Goal: Task Accomplishment & Management: Manage account settings

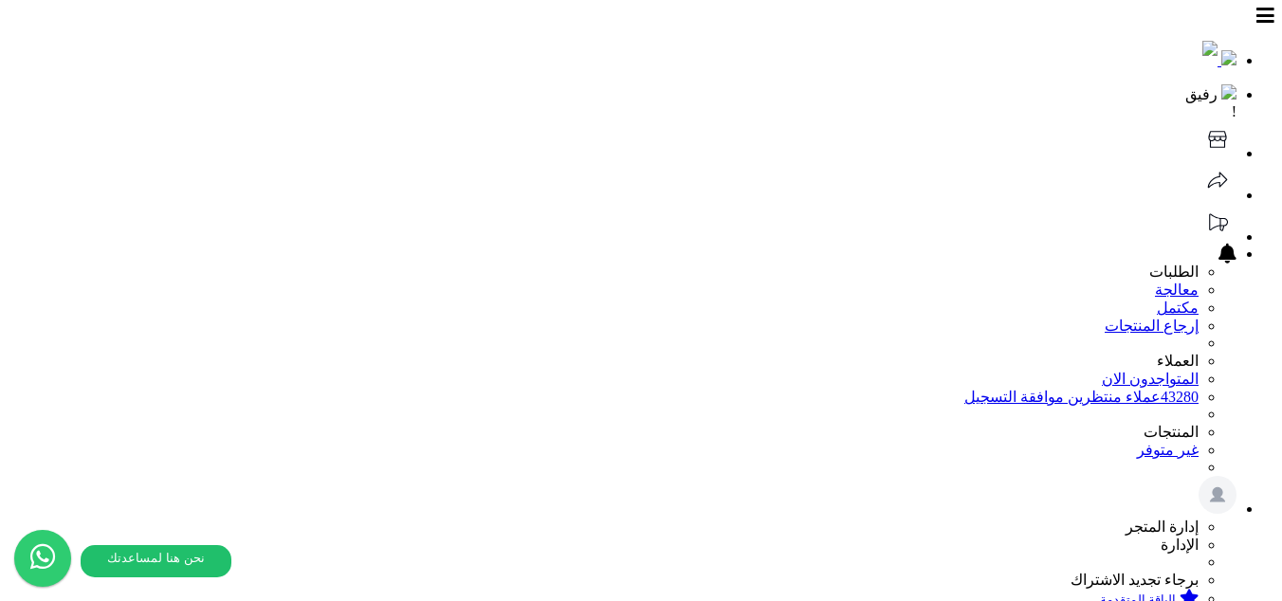
scroll to position [317, 0]
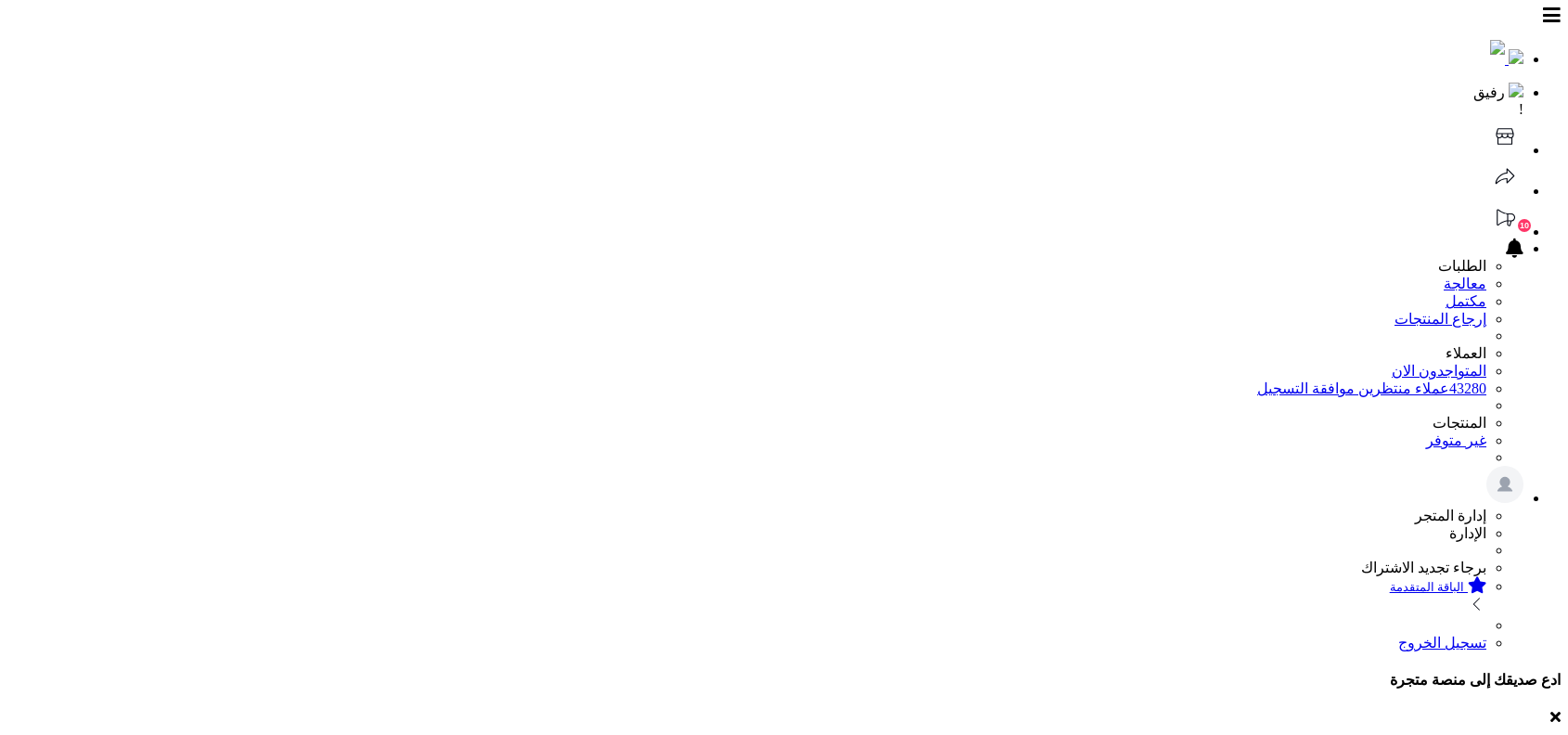
drag, startPoint x: 1086, startPoint y: 573, endPoint x: 1244, endPoint y: 422, distance: 218.6
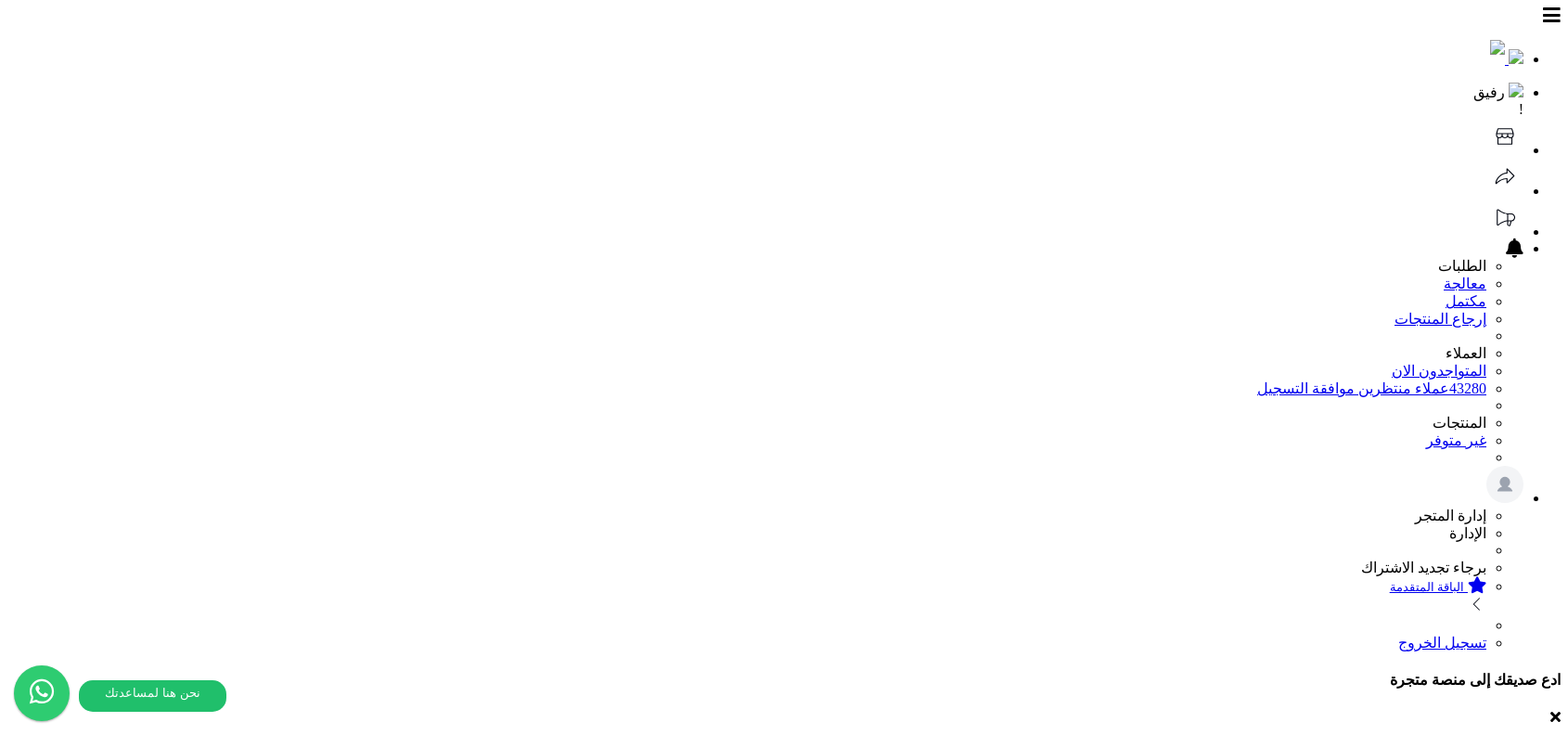
scroll to position [185, 0]
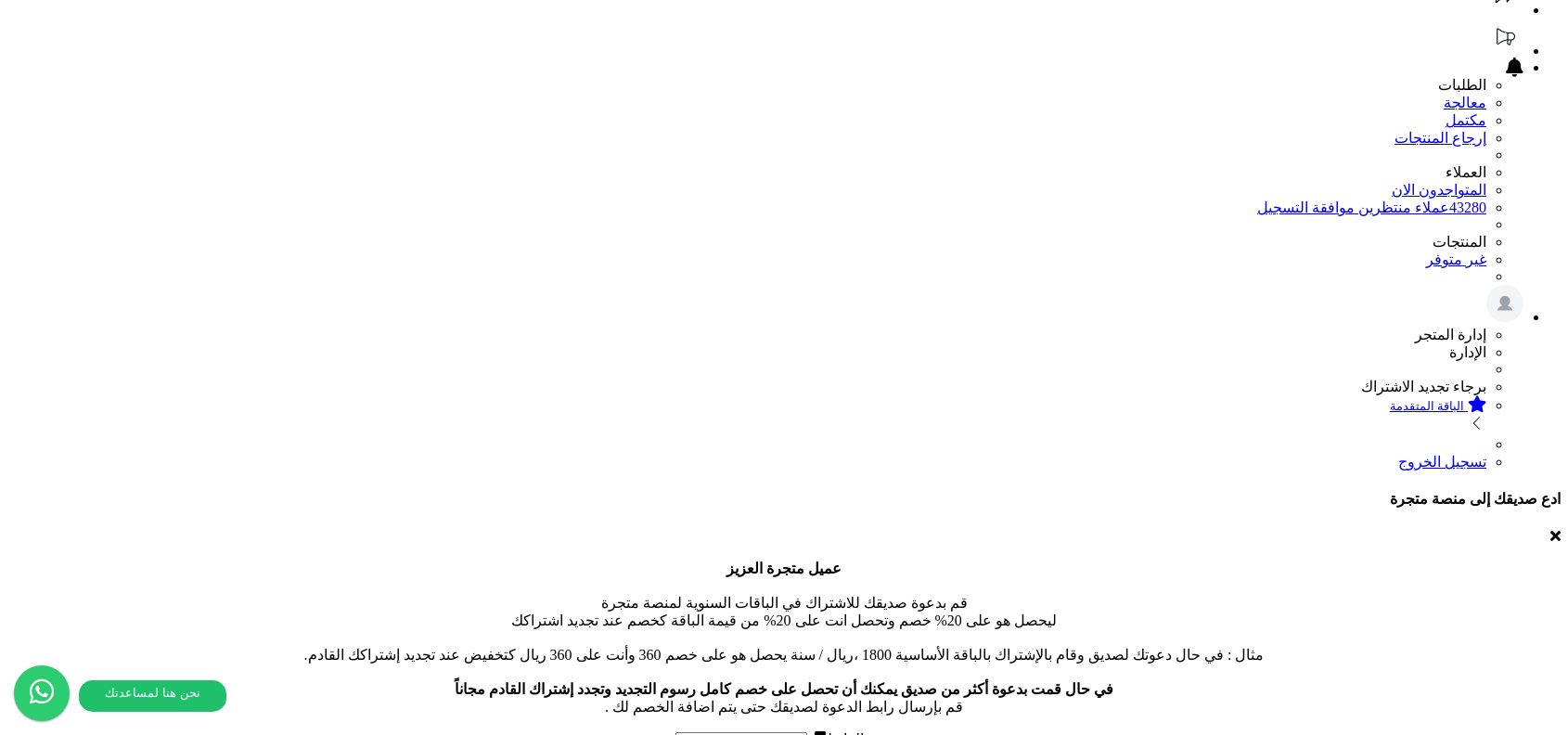
scroll to position [185, 0]
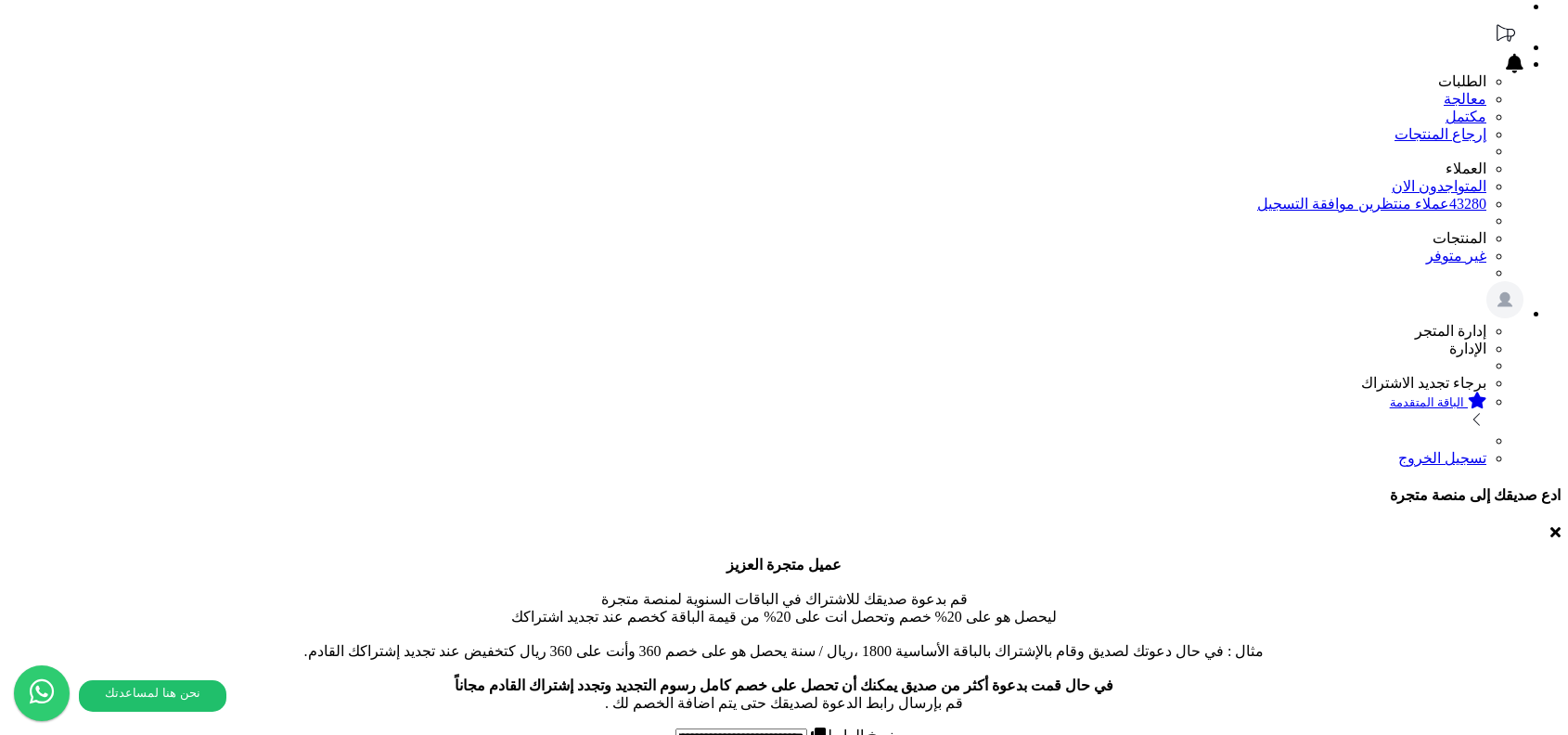
select select "****"
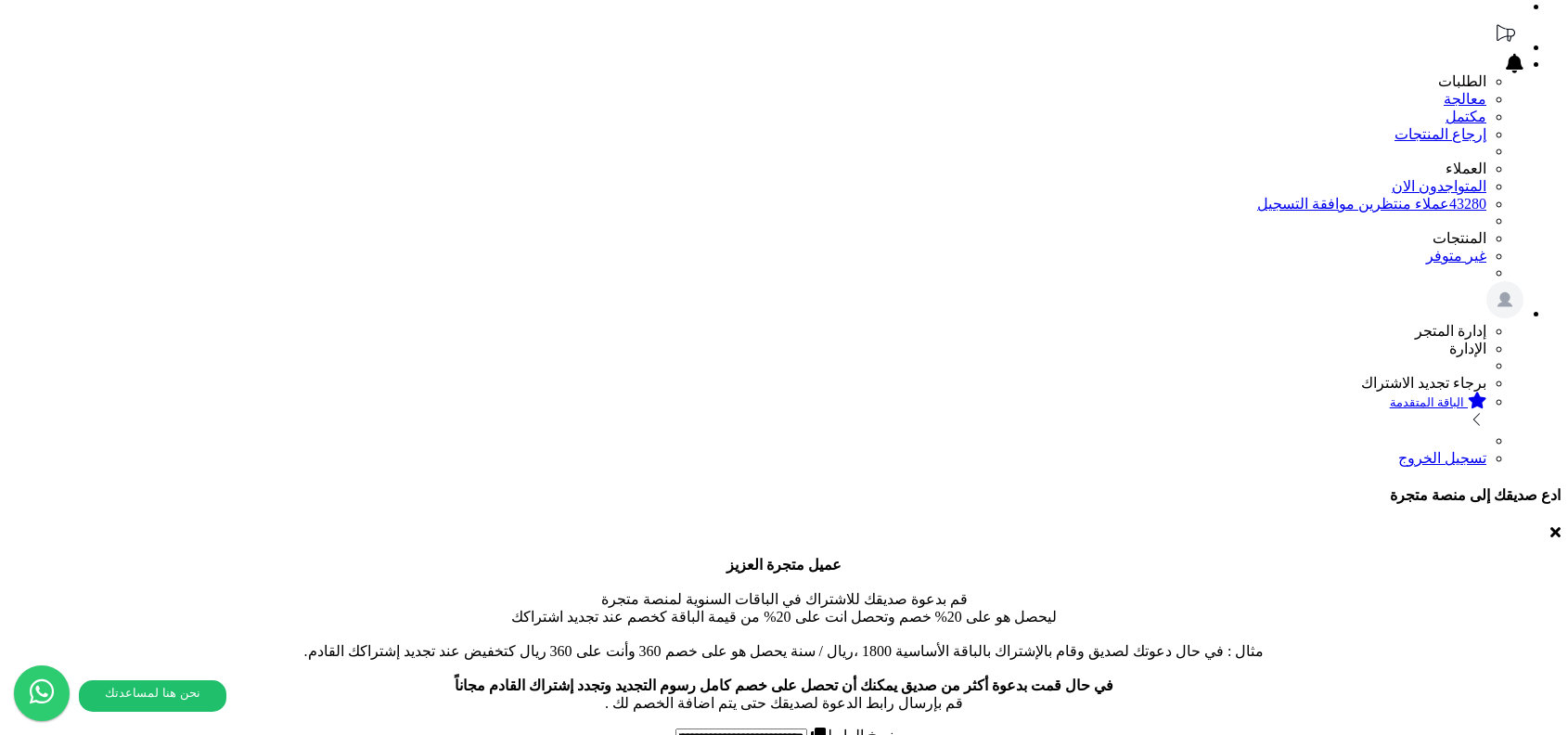
type input "*****"
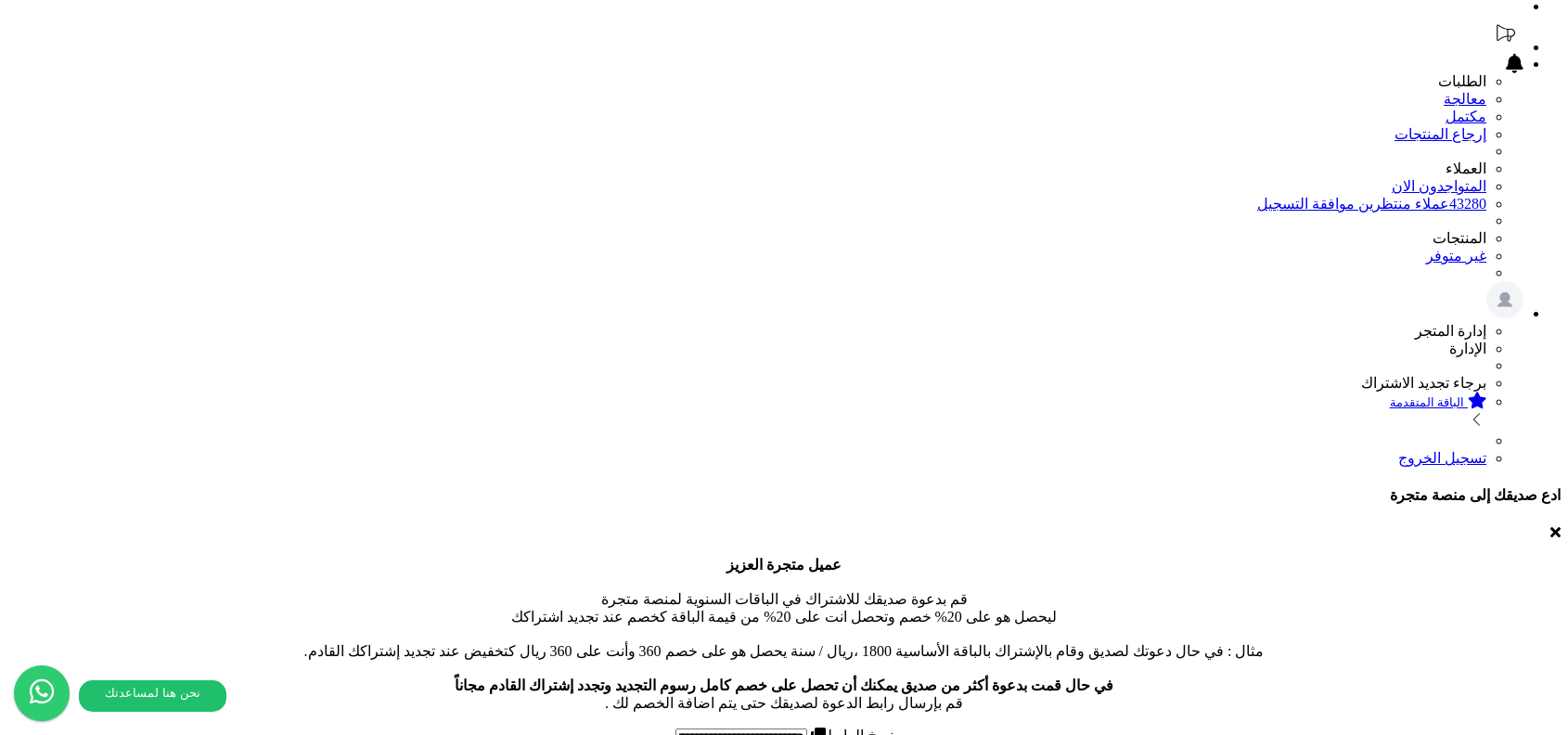
scroll to position [115, 0]
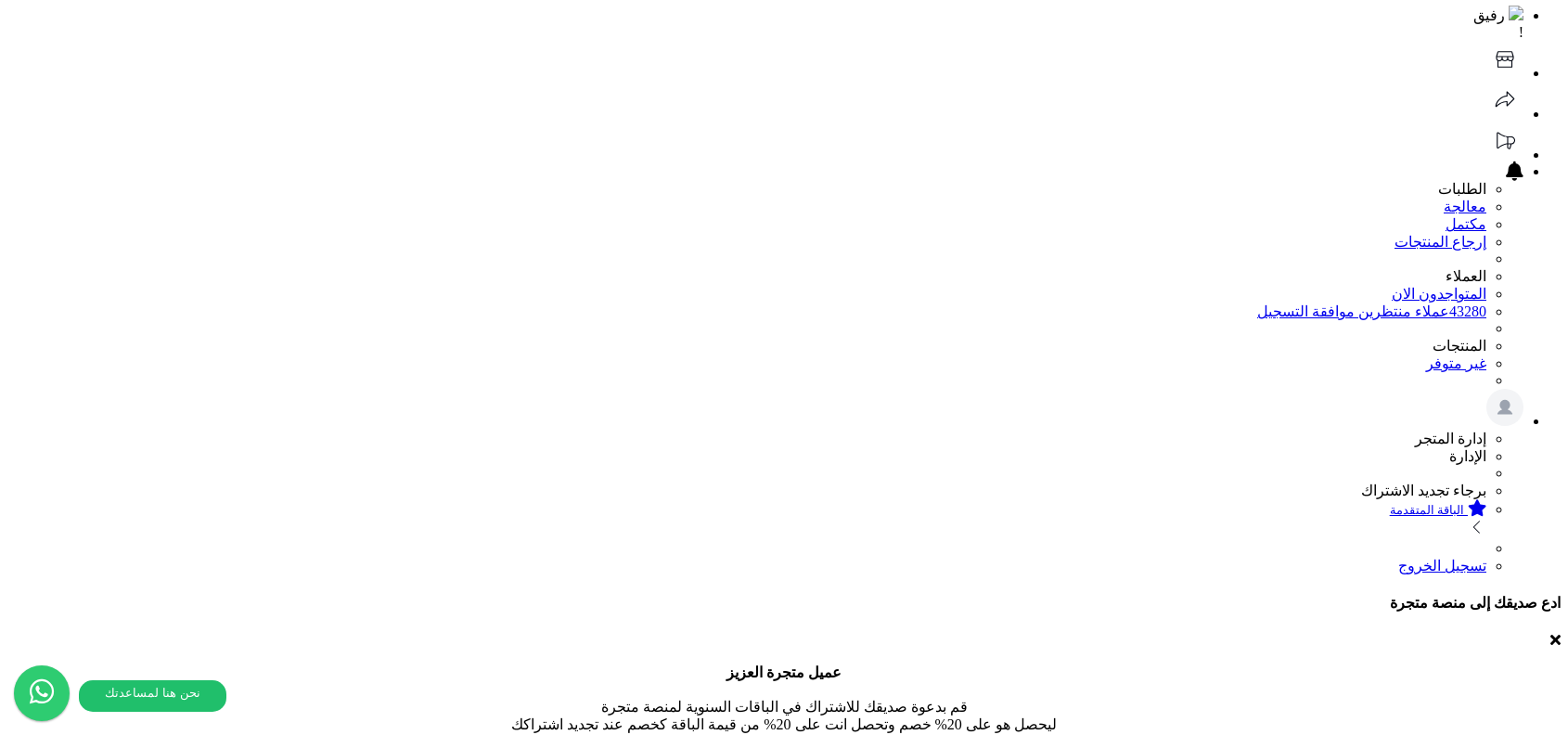
scroll to position [242, 0]
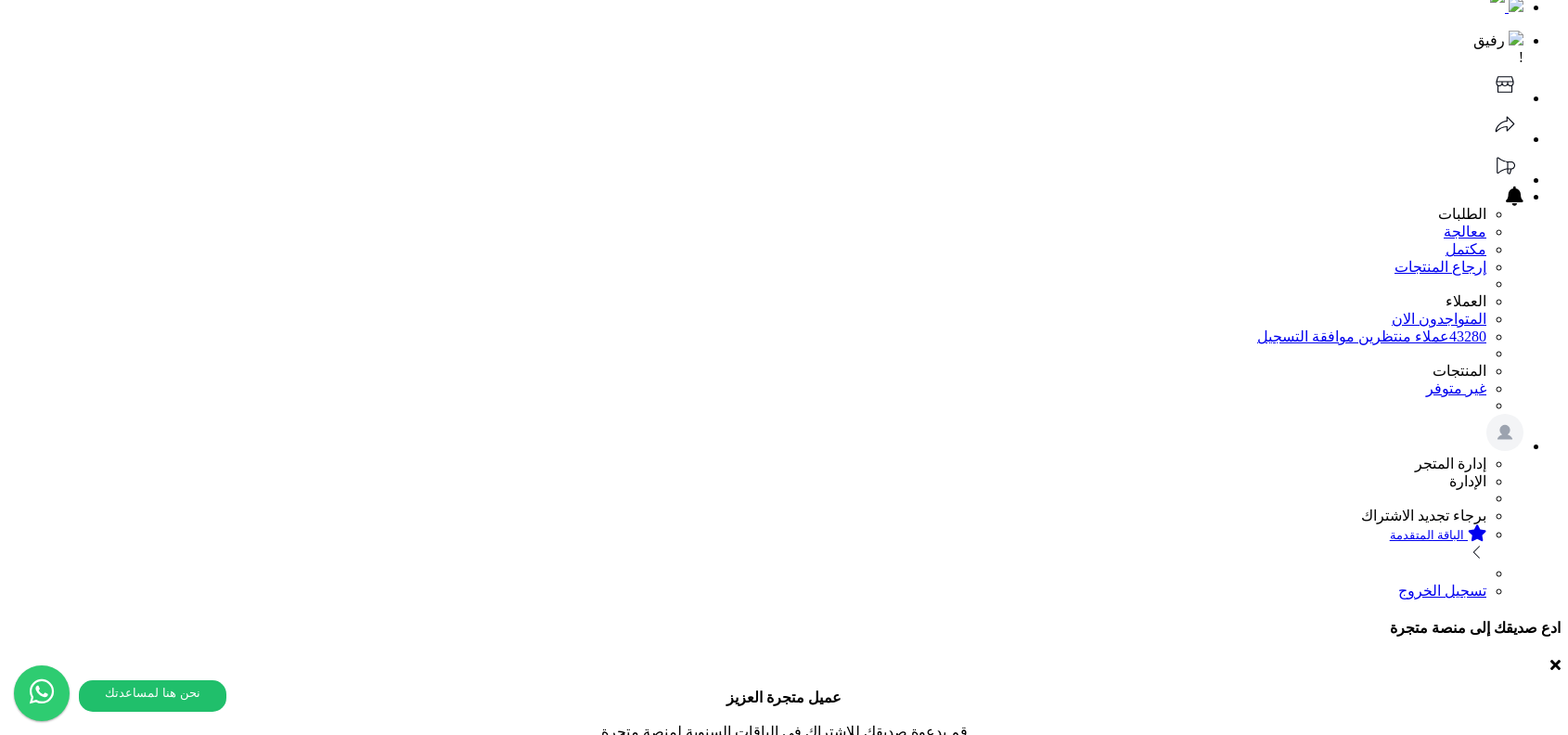
scroll to position [0, 0]
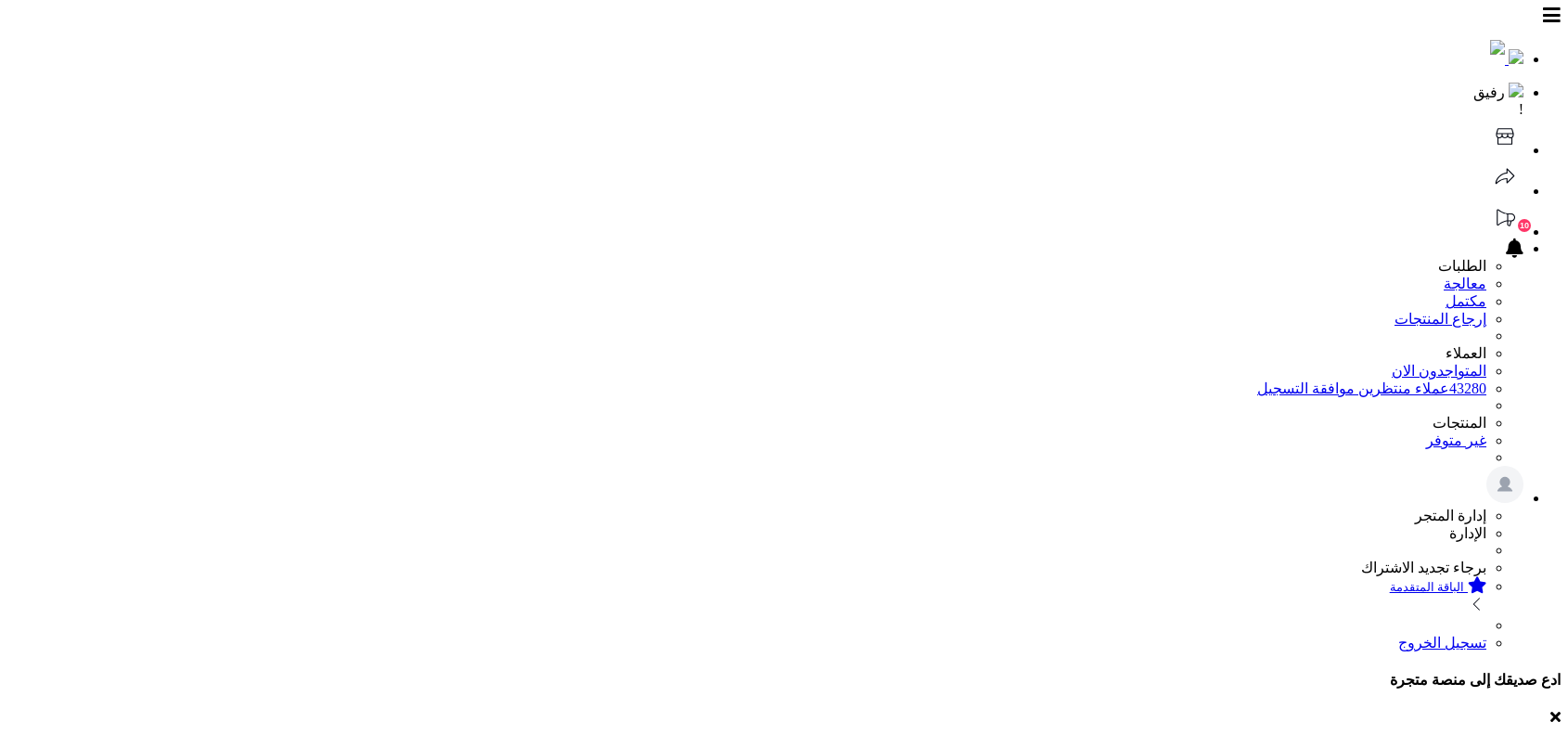
scroll to position [162, 0]
drag, startPoint x: 1057, startPoint y: 210, endPoint x: 1194, endPoint y: 211, distance: 137.0
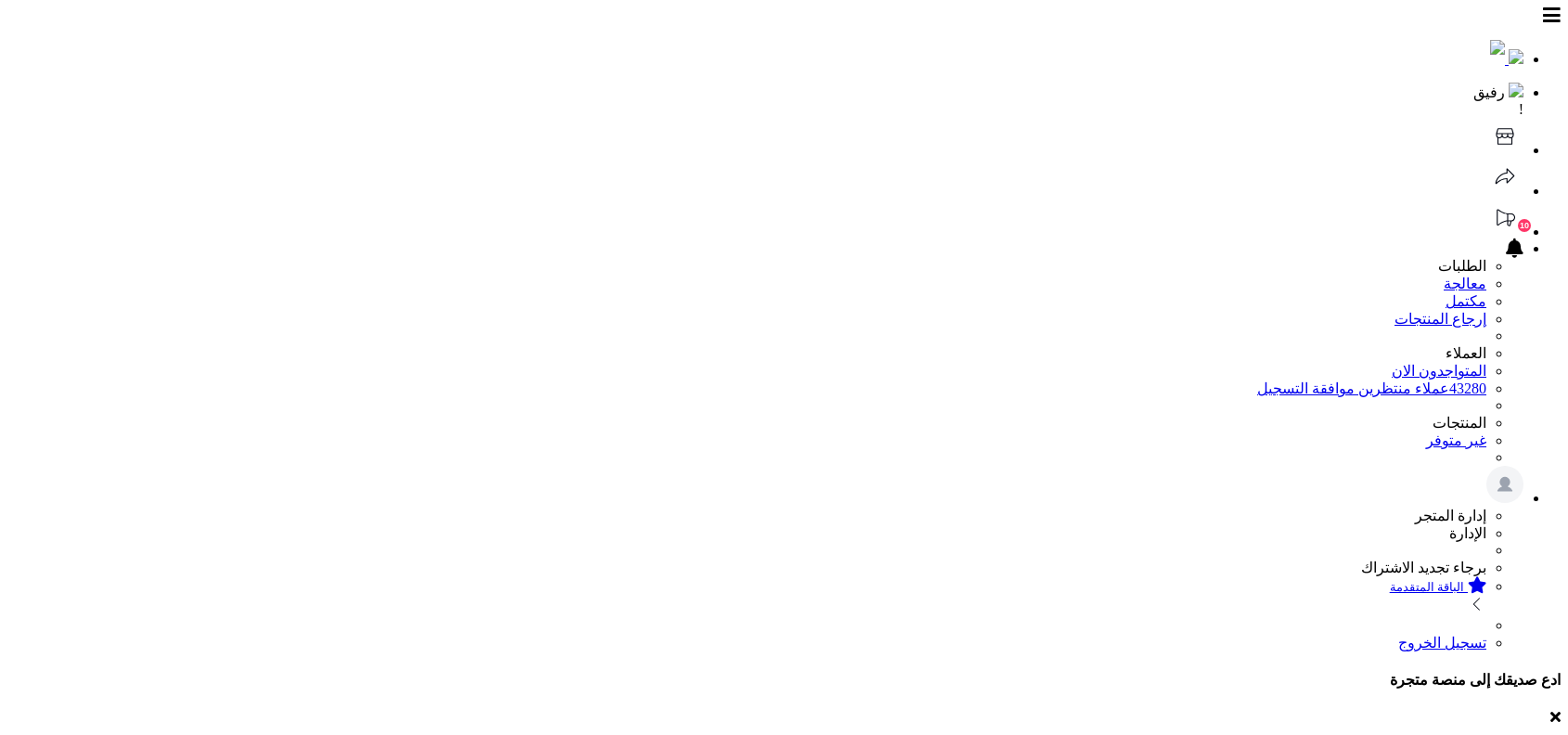
copy li "VAT number is requir"
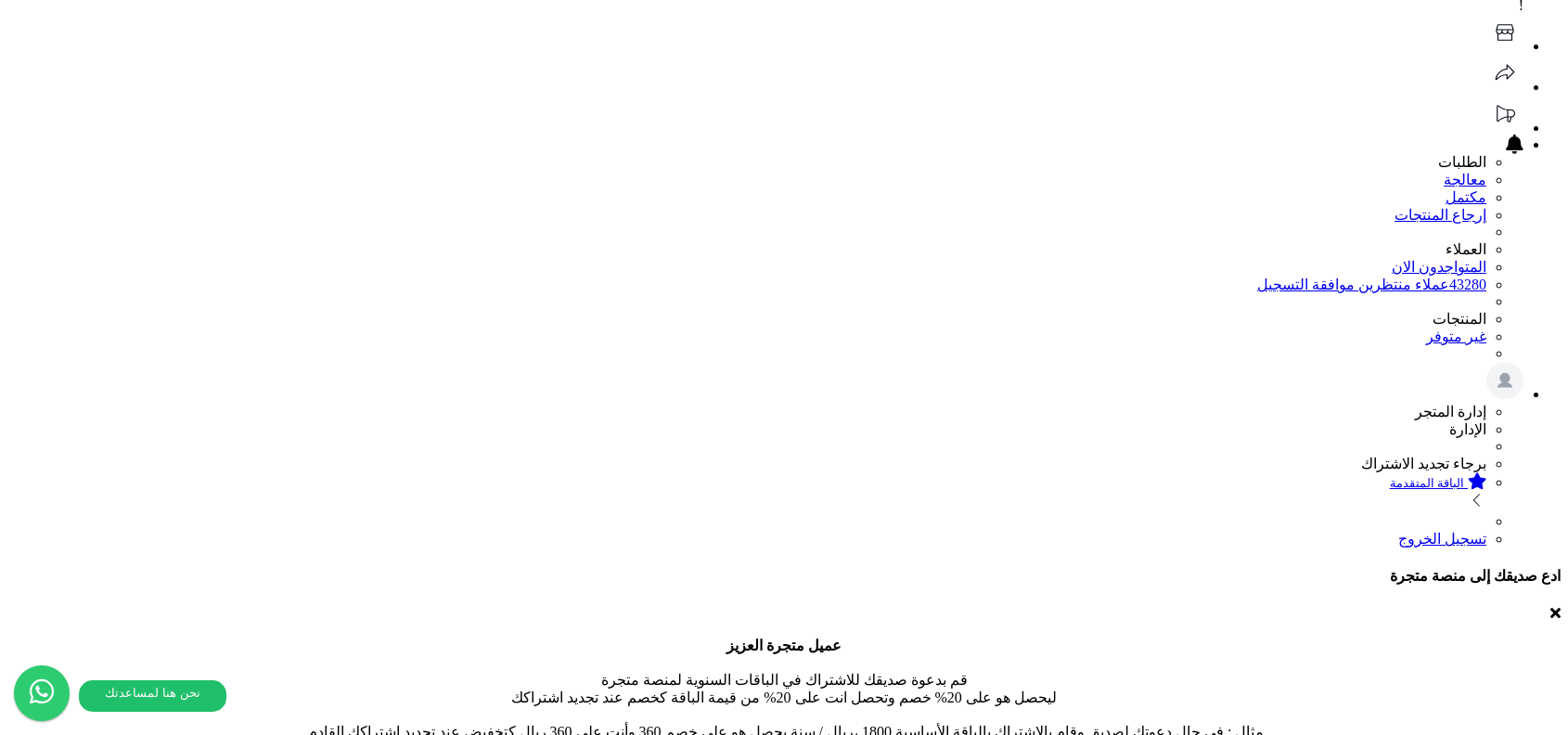
scroll to position [115, 0]
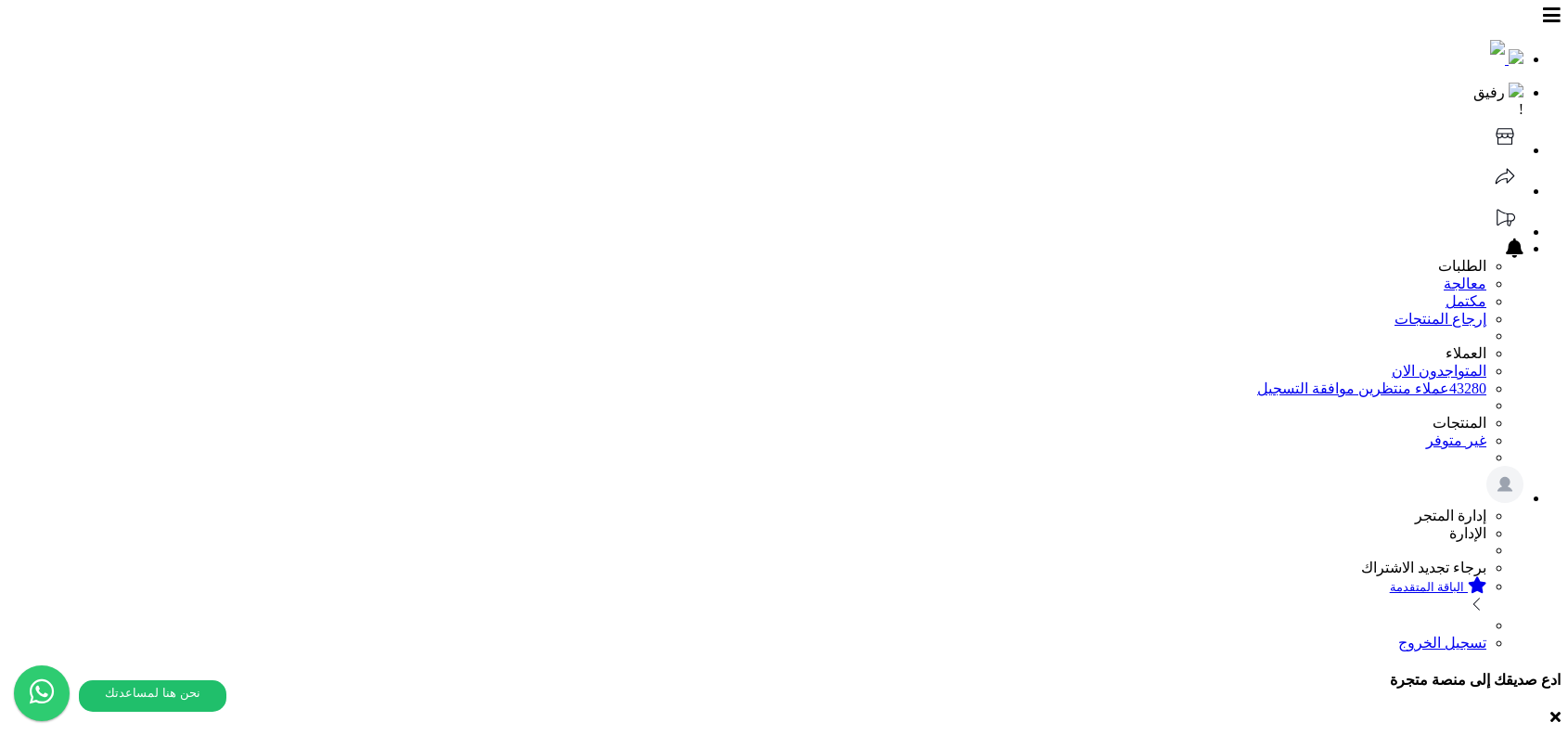
scroll to position [115, 0]
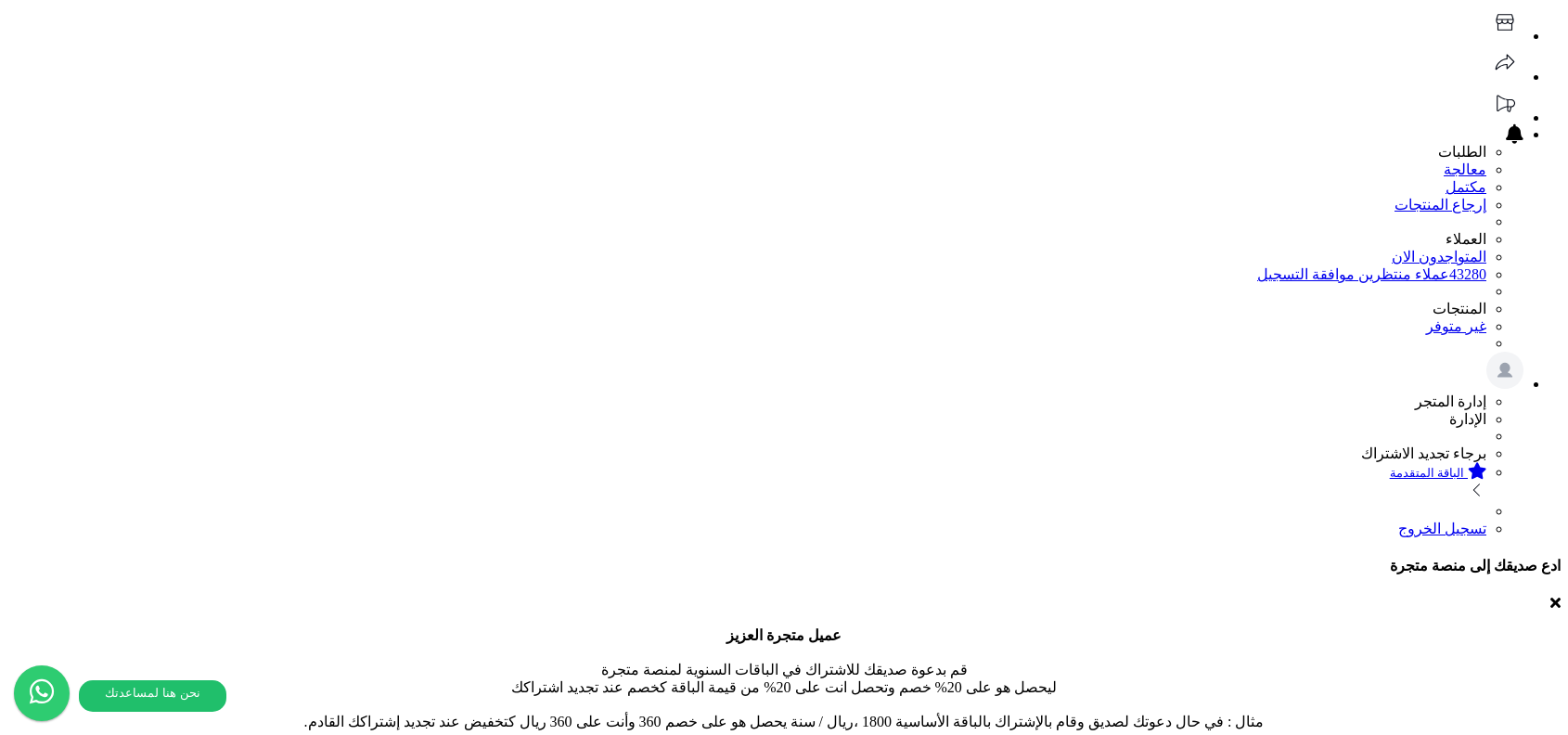
paste input "**********"
type input "**********"
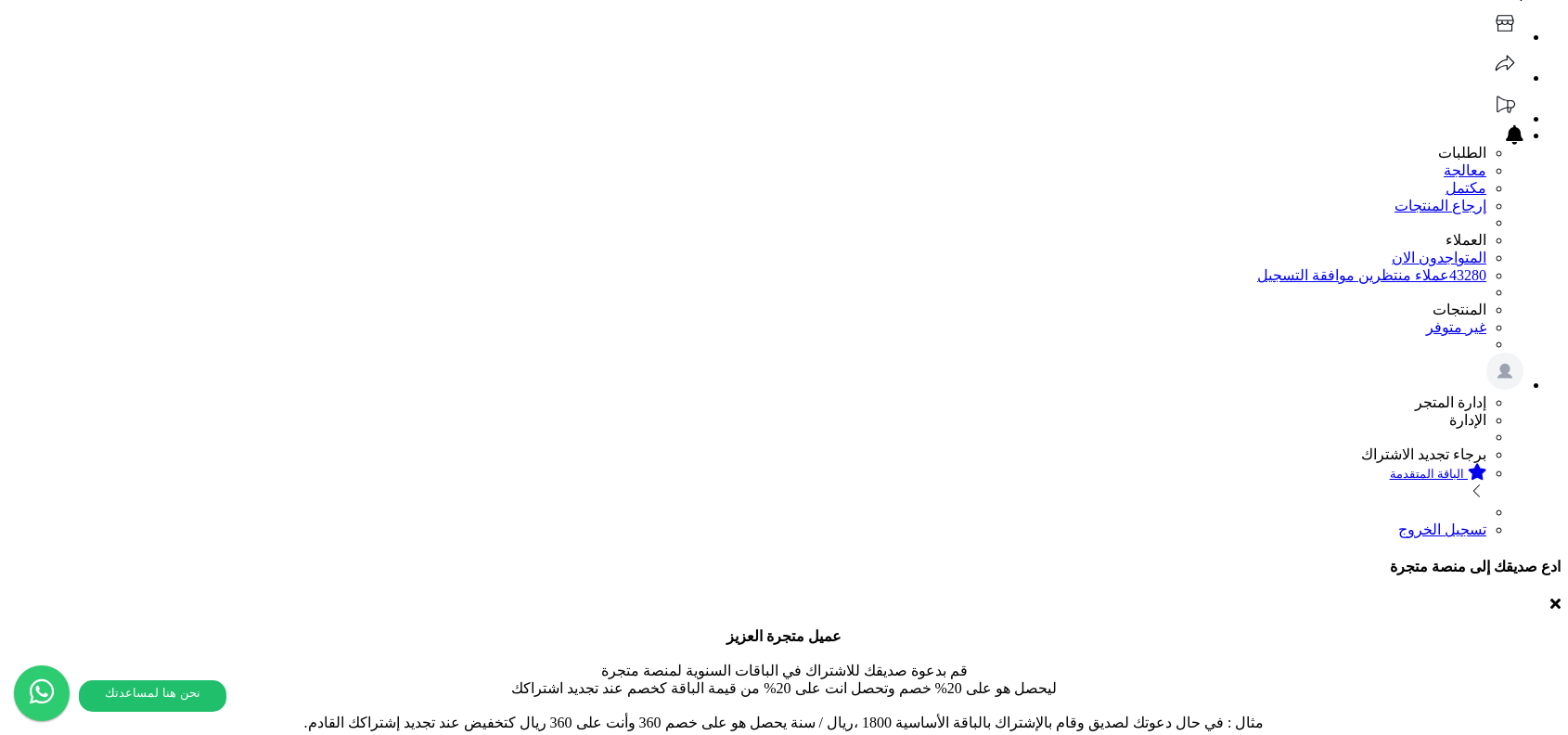
scroll to position [122, 0]
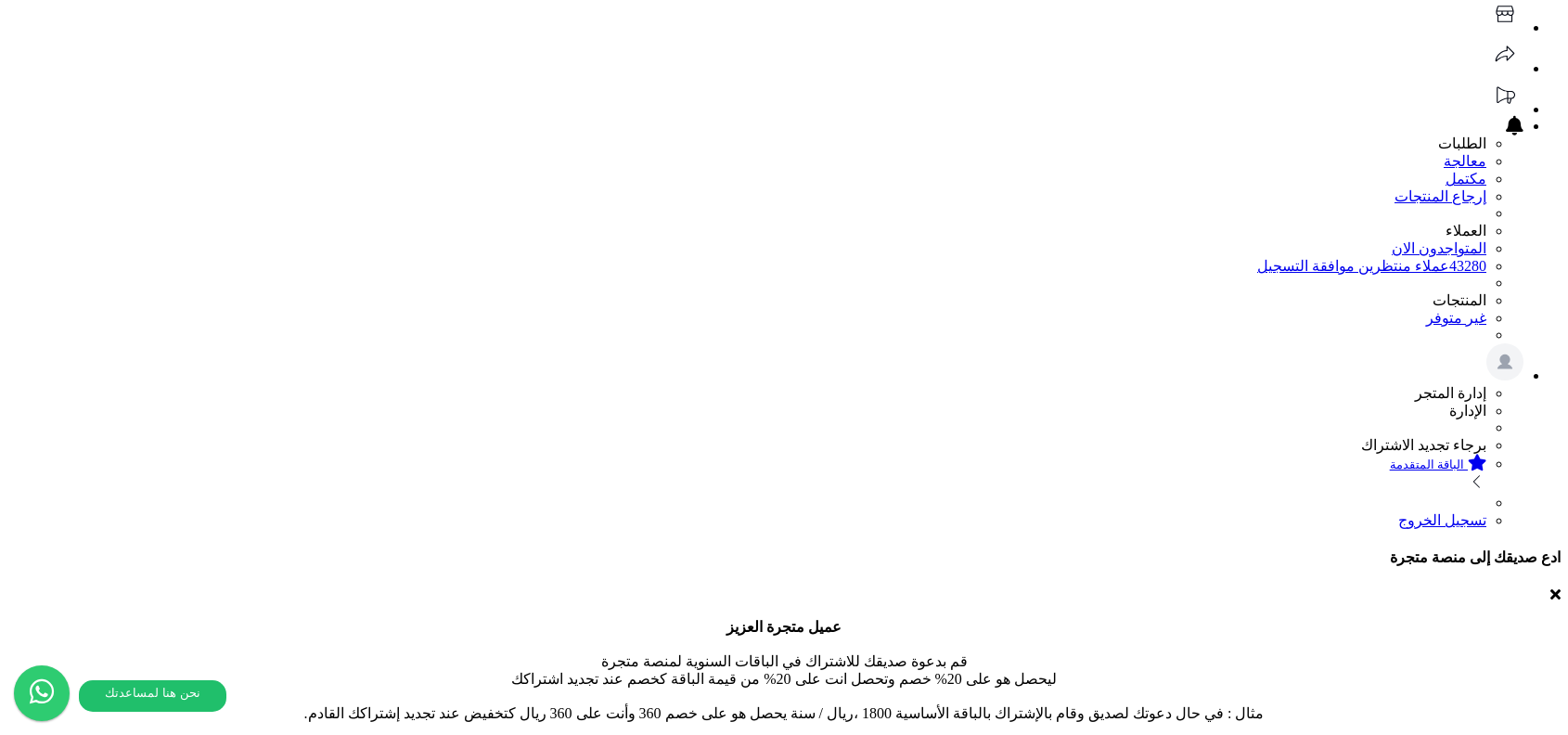
type input "******"
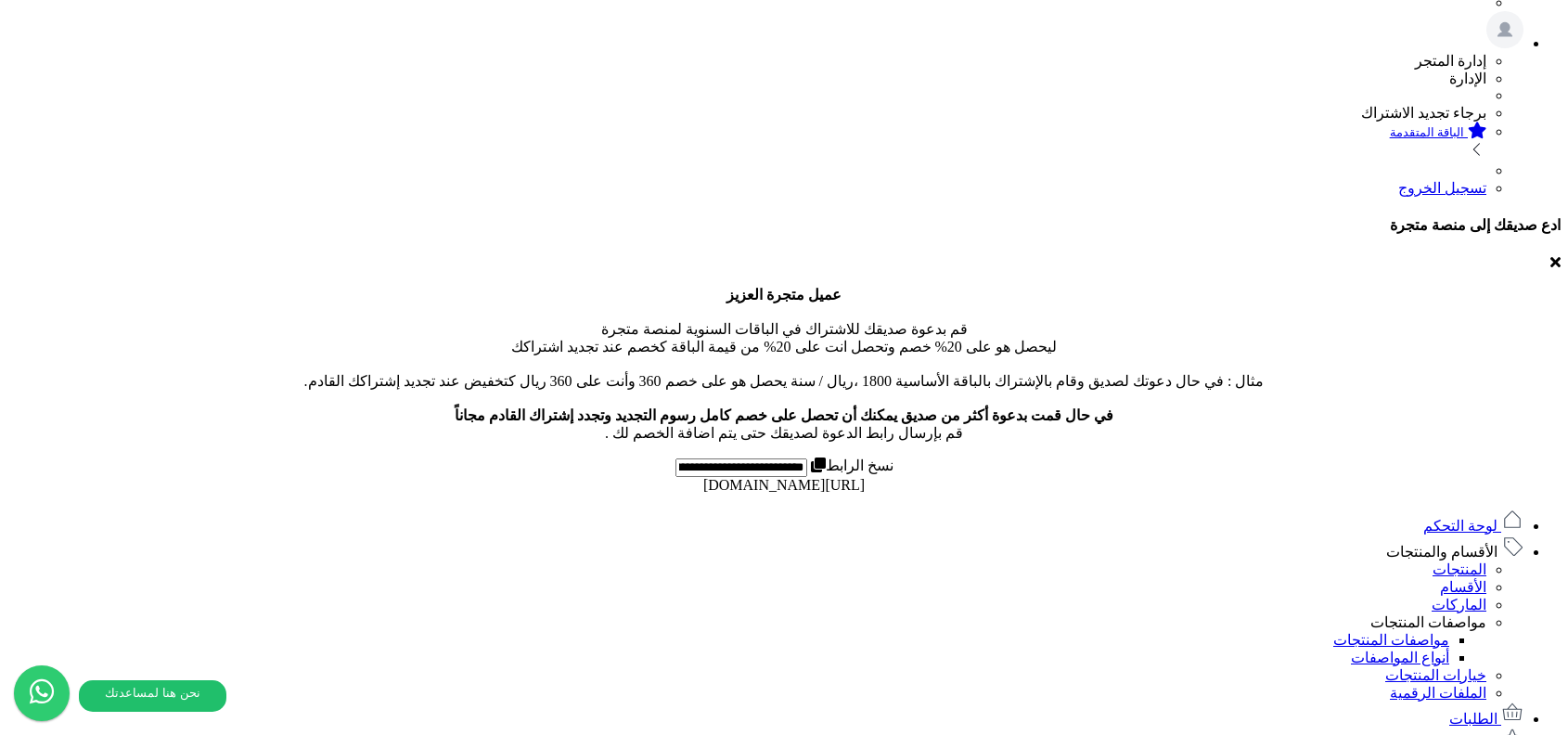
scroll to position [208, 0]
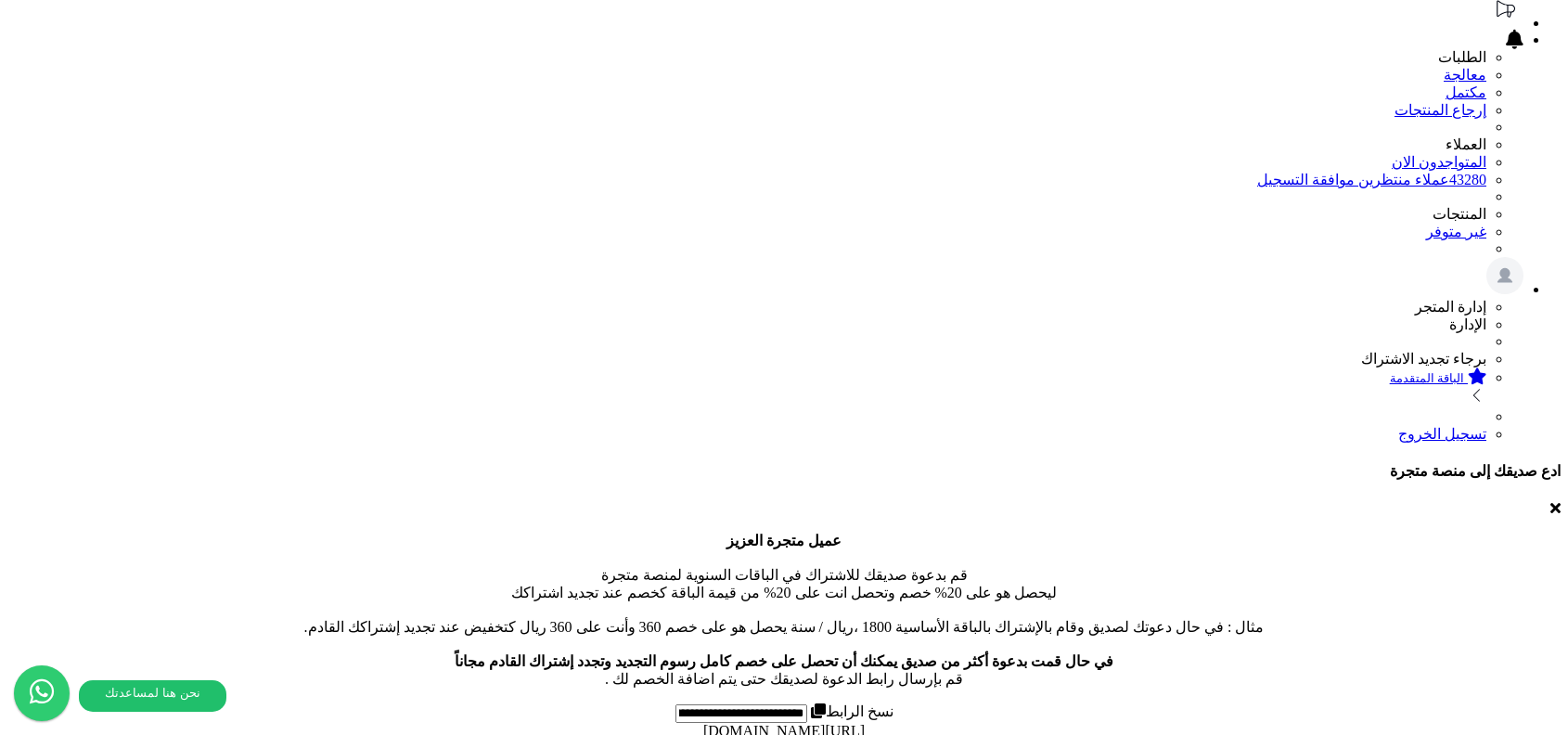
drag, startPoint x: 907, startPoint y: 315, endPoint x: 1120, endPoint y: 315, distance: 213.0
copy p "the integration through fatoora"
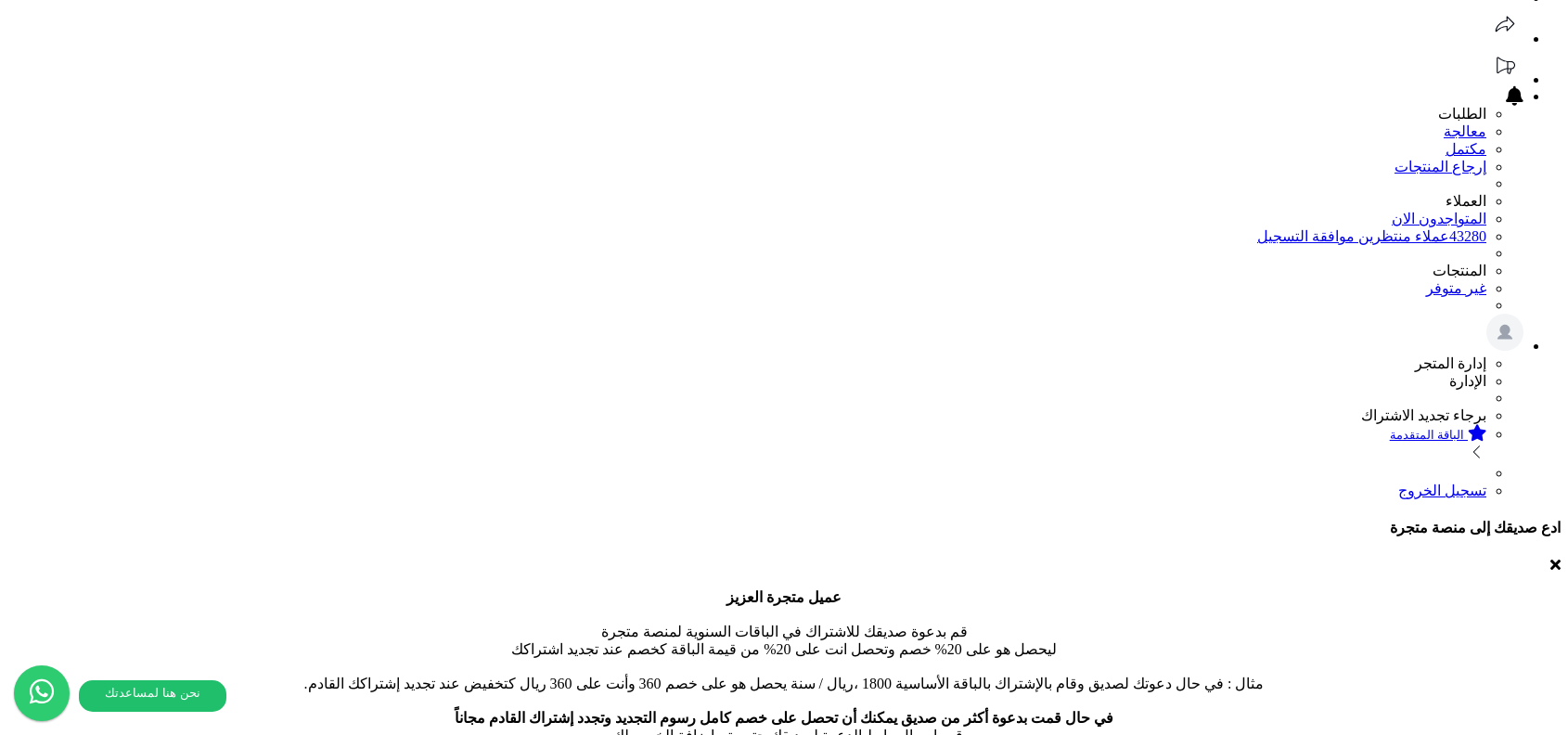
scroll to position [232, 0]
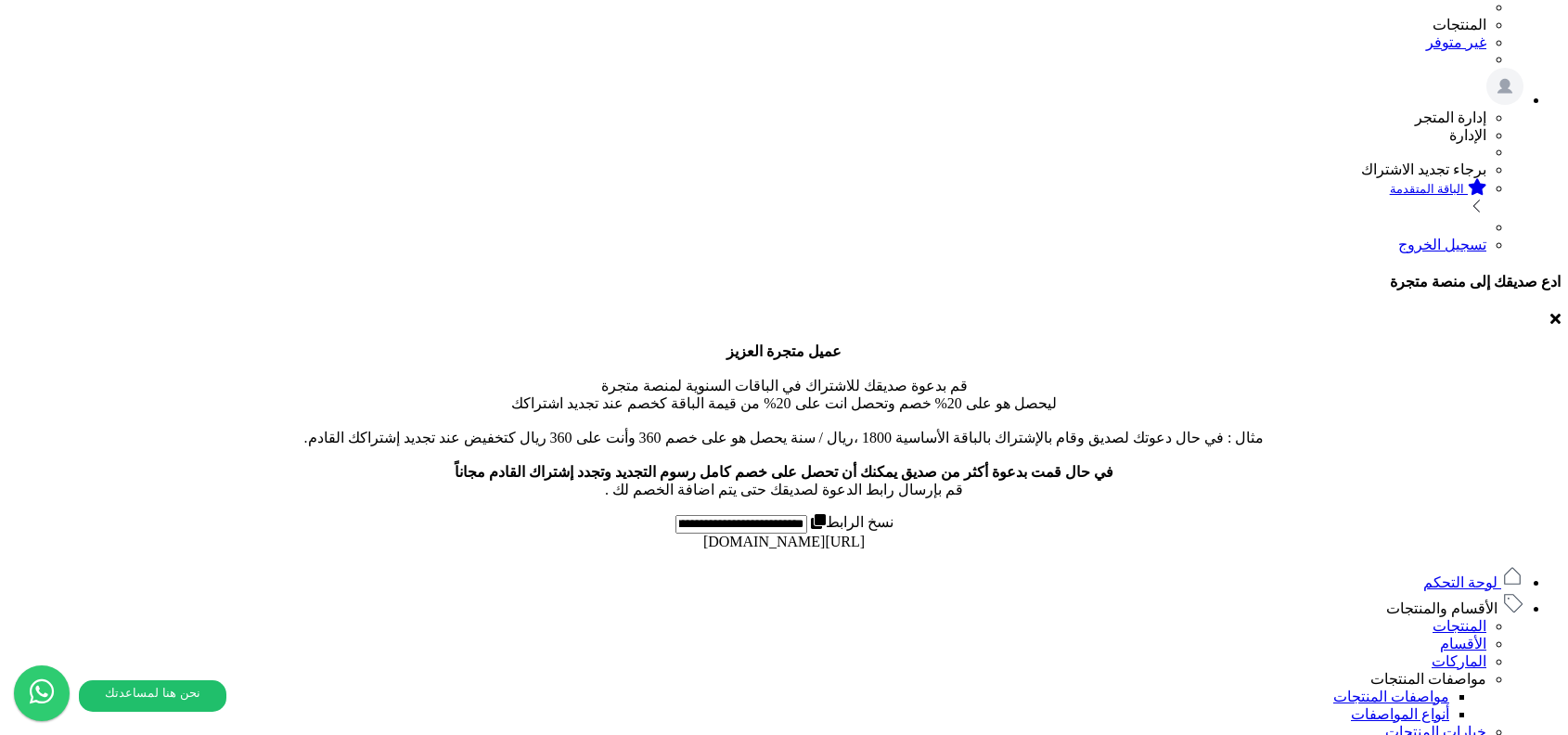
scroll to position [0, 0]
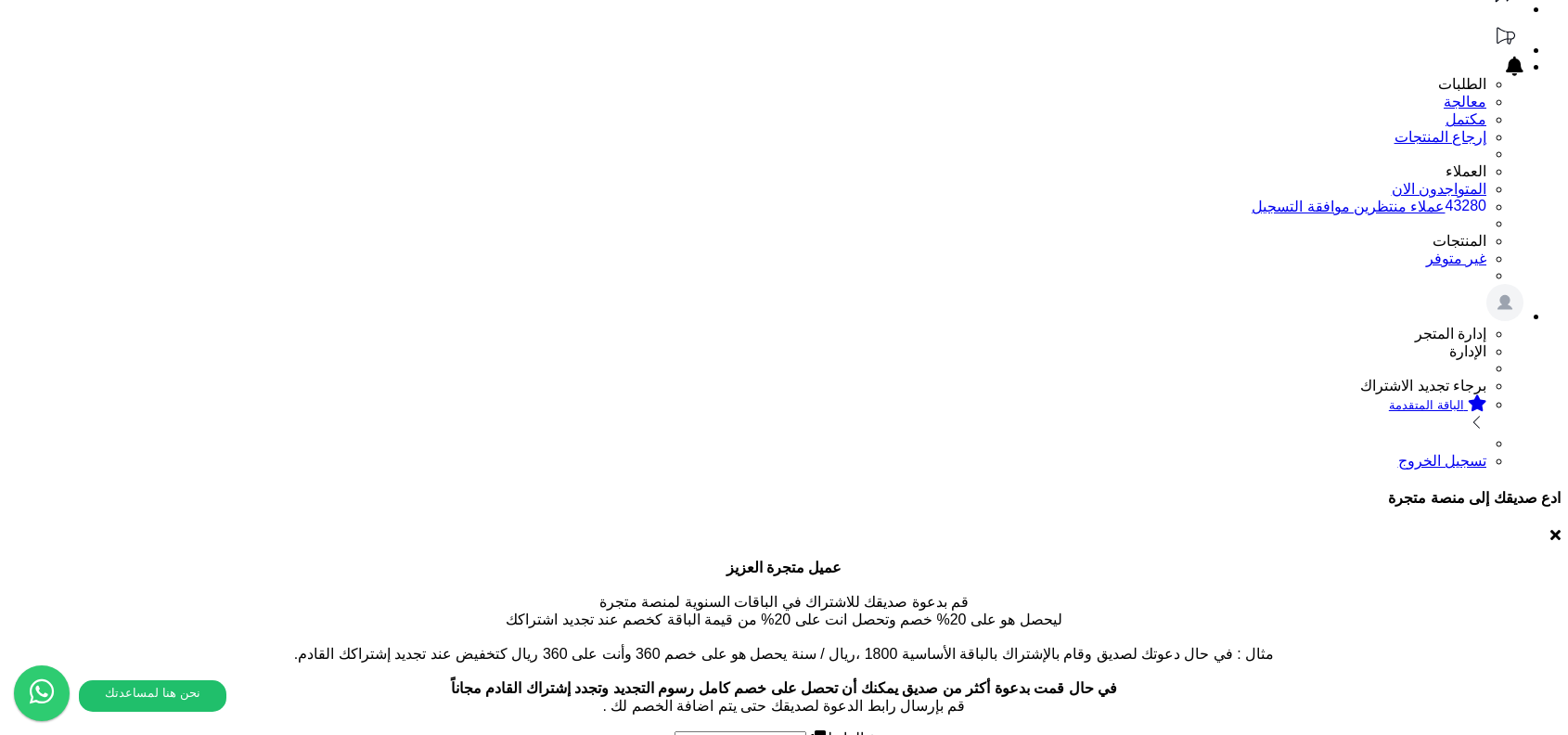
scroll to position [398, 0]
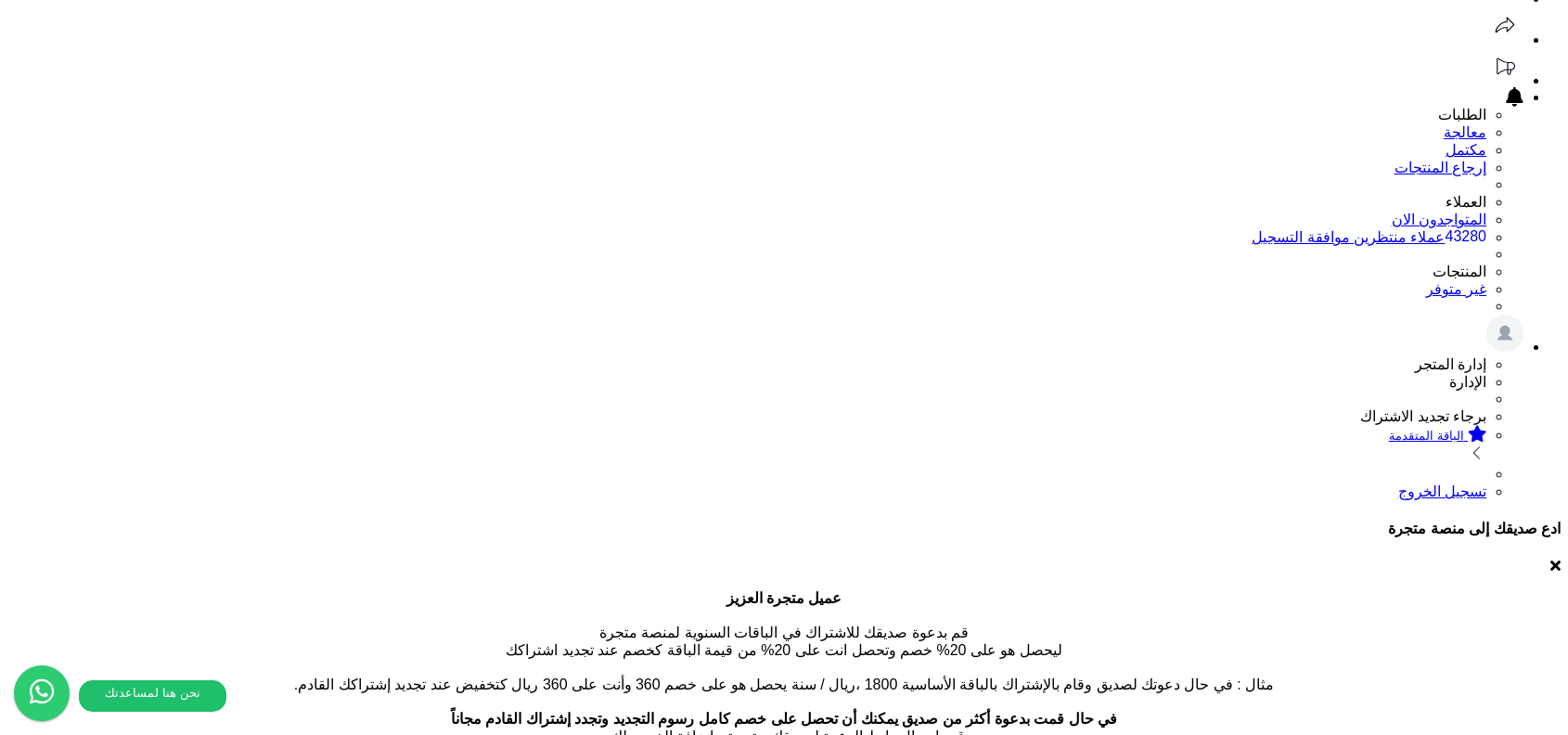
scroll to position [108, 0]
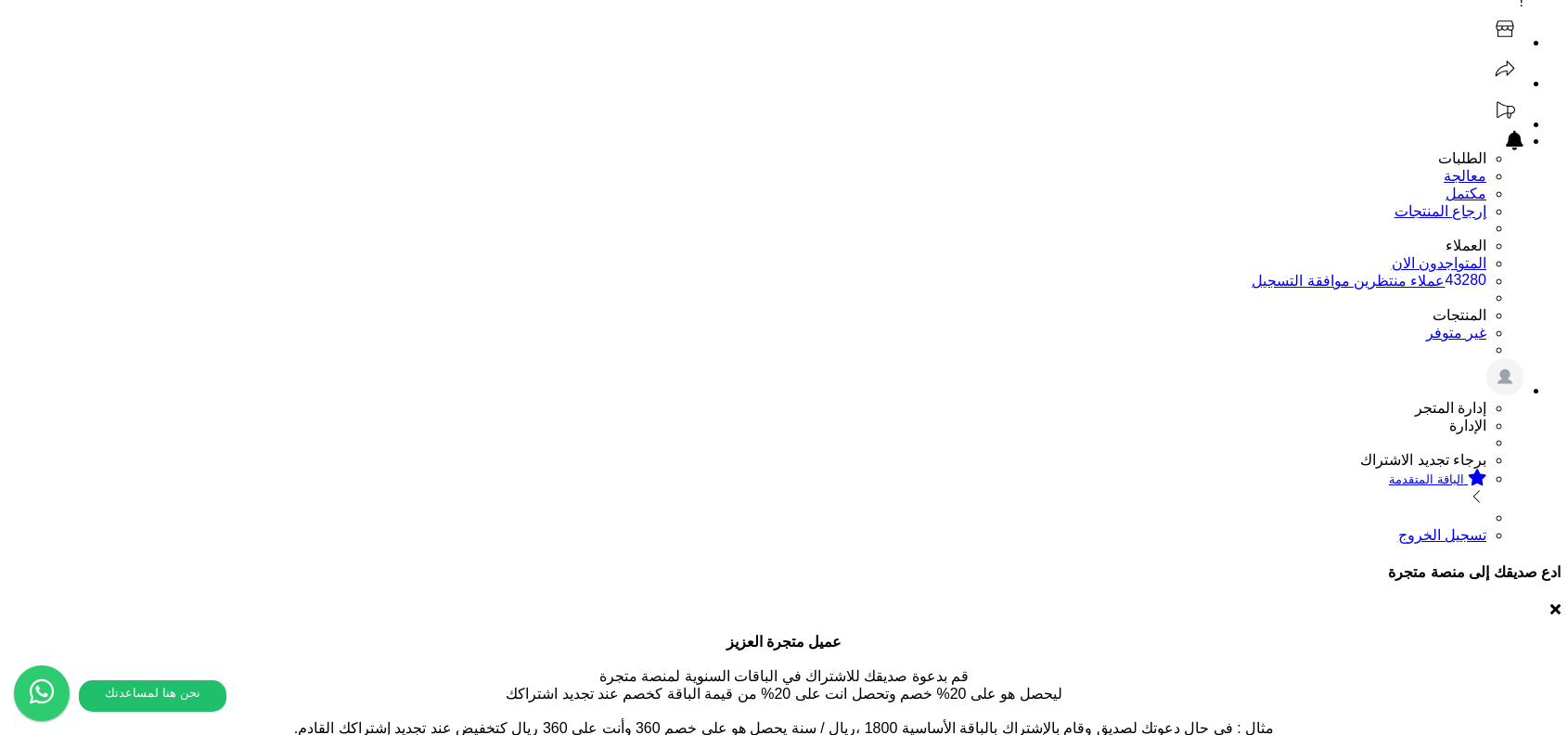
scroll to position [0, 0]
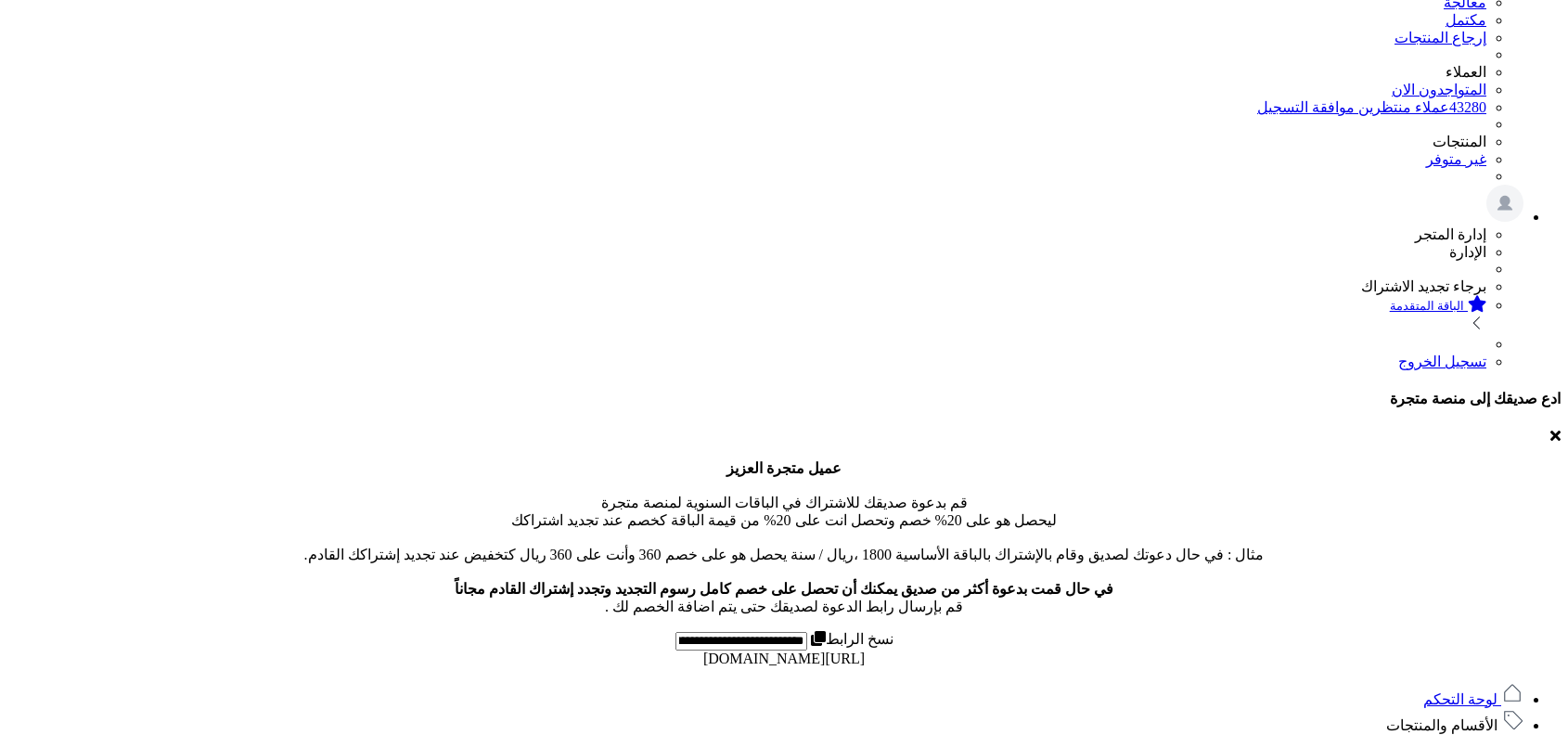
drag, startPoint x: 87, startPoint y: 614, endPoint x: 440, endPoint y: 606, distance: 353.1
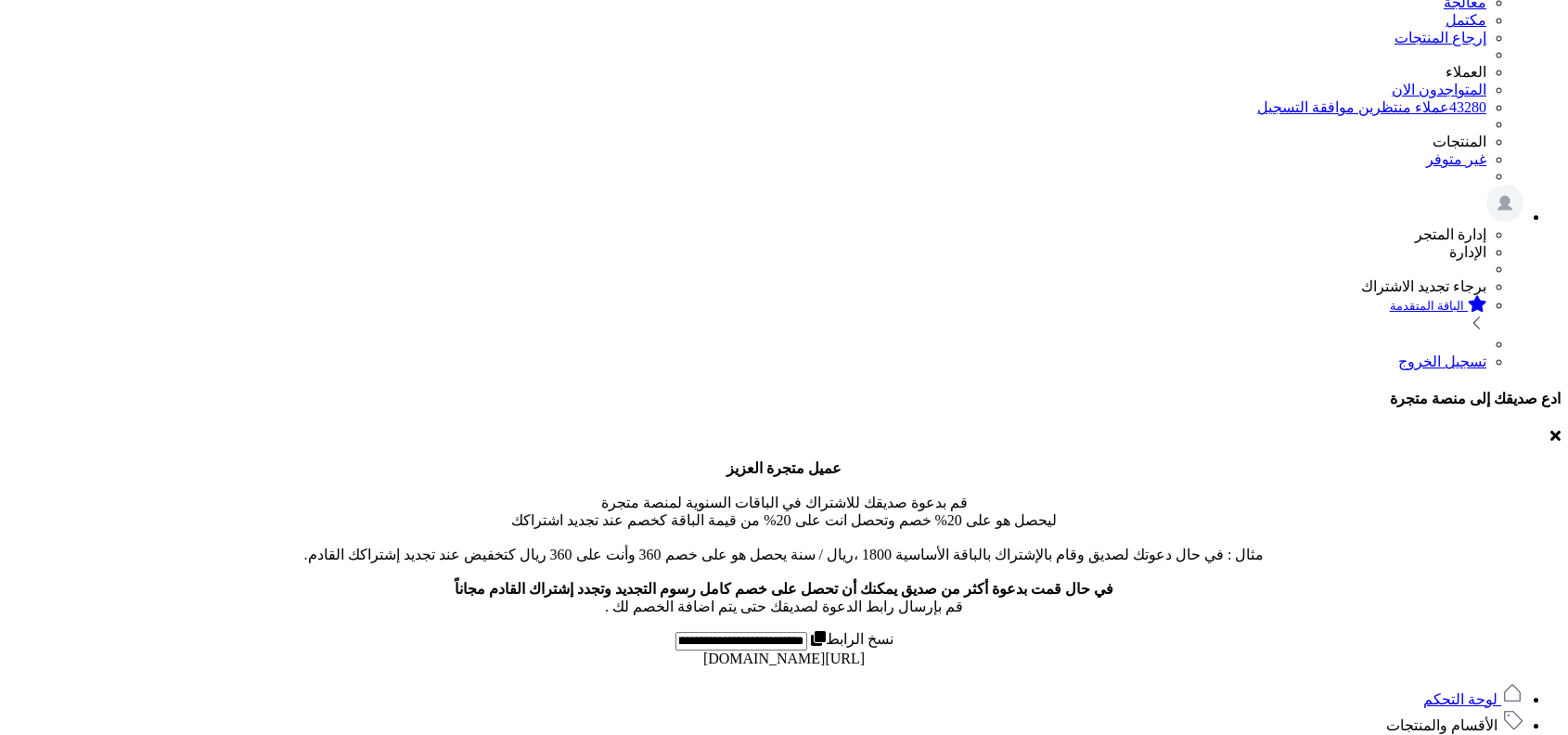
copy div "ive ZATCA device configured for this store. Please"
drag, startPoint x: 275, startPoint y: 530, endPoint x: 429, endPoint y: 528, distance: 154.0
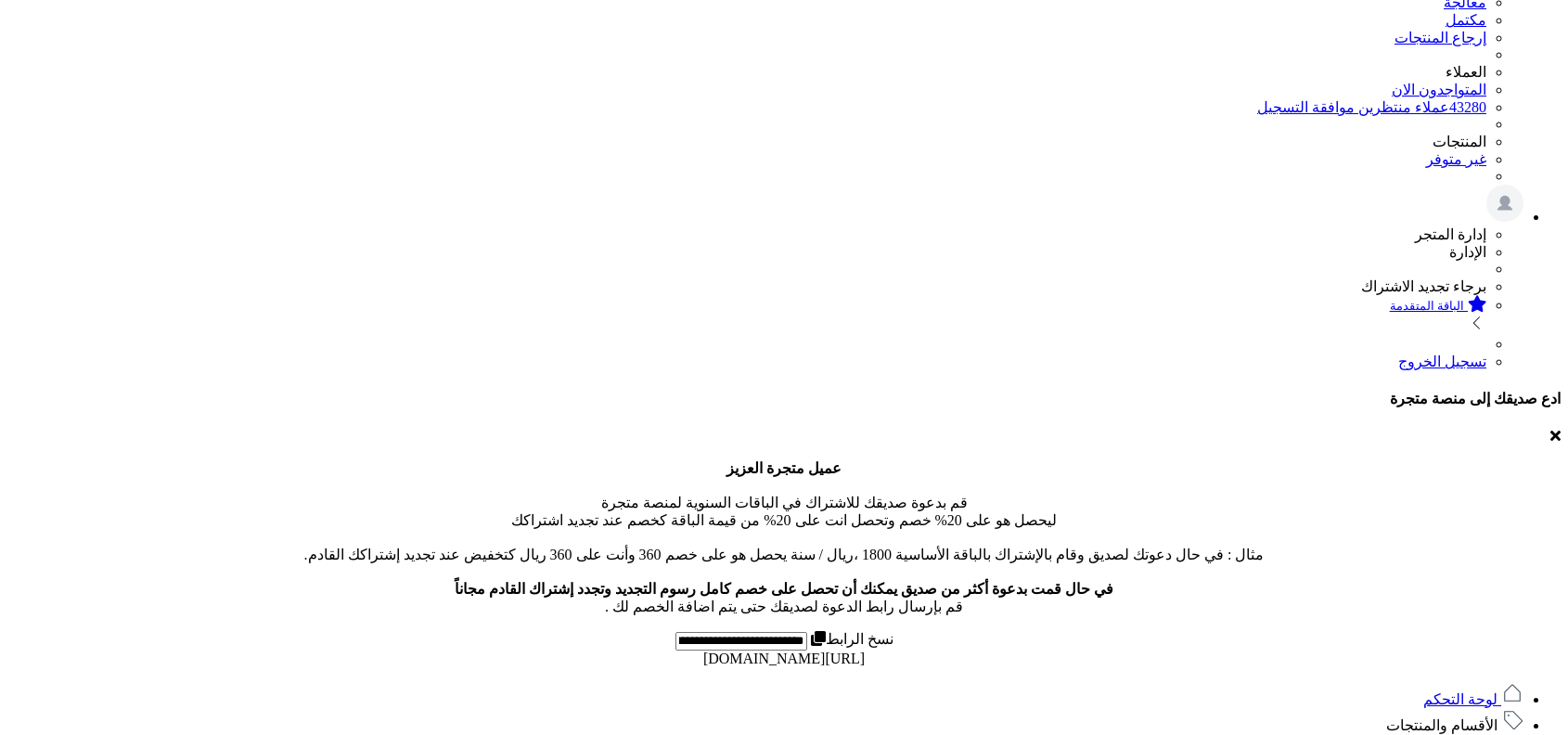
copy h3 "ZATCA E-Invoicing"
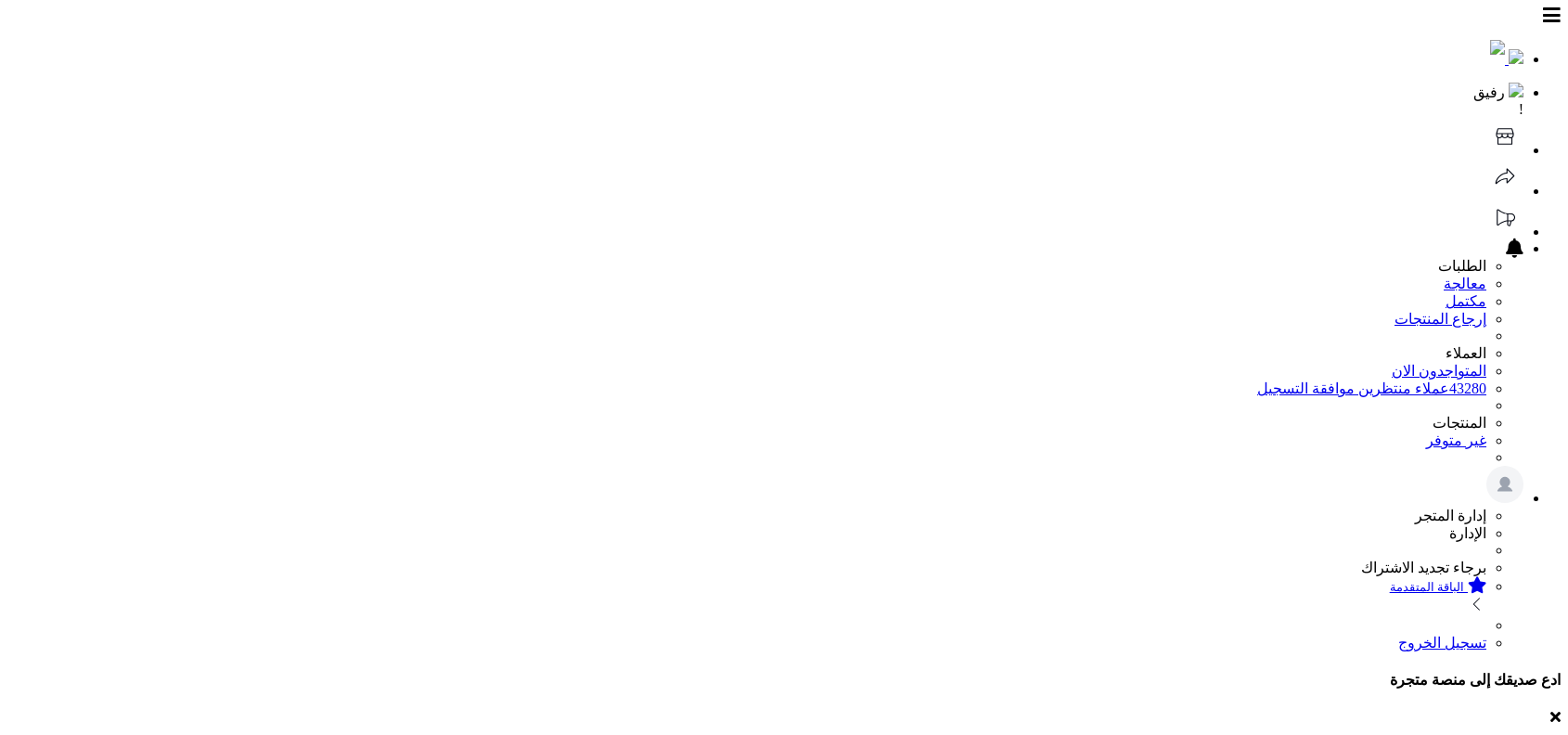
scroll to position [281, 0]
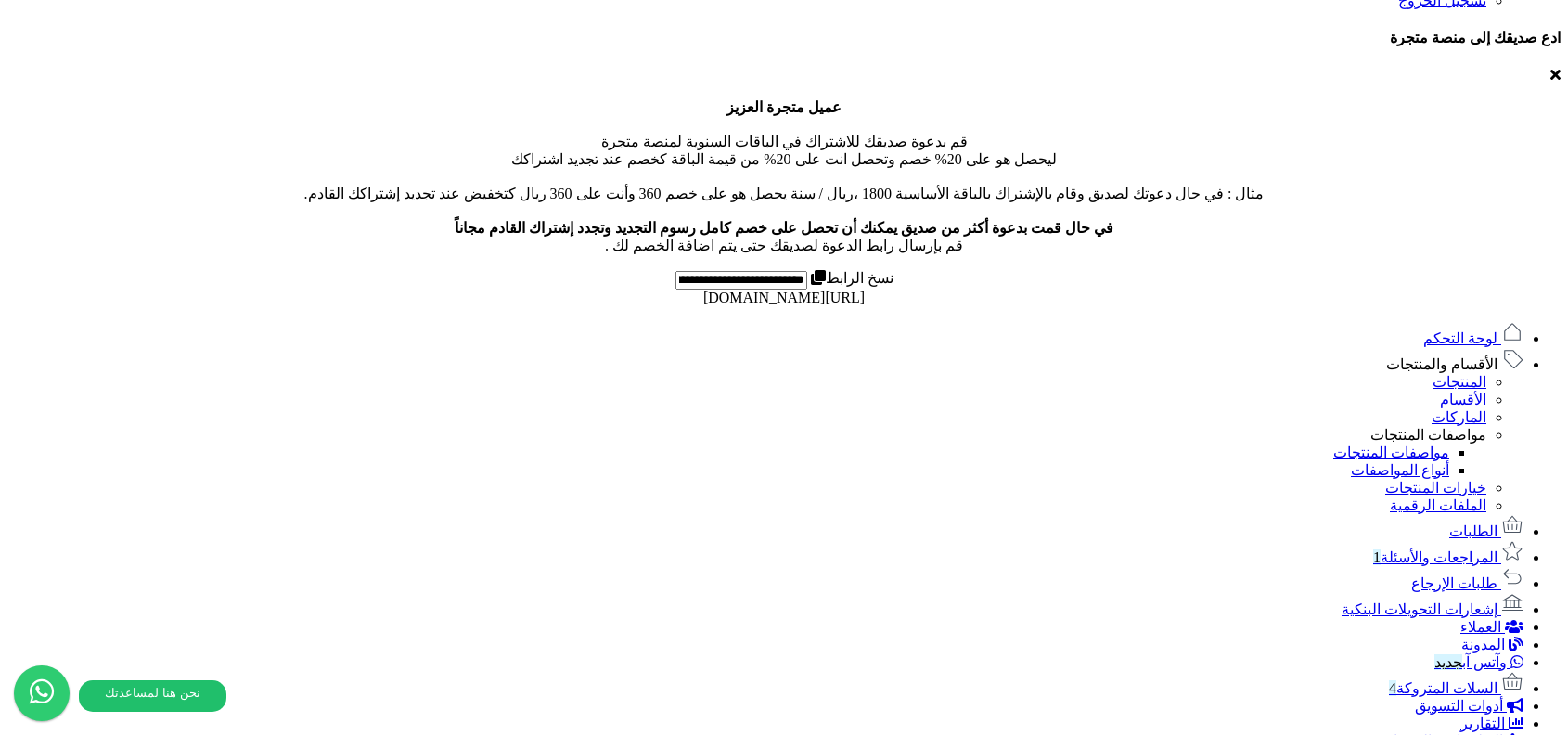
scroll to position [162, 0]
click at [1492, 733] on span "التطبيقات والخدمات" at bounding box center [1441, 741] width 123 height 16
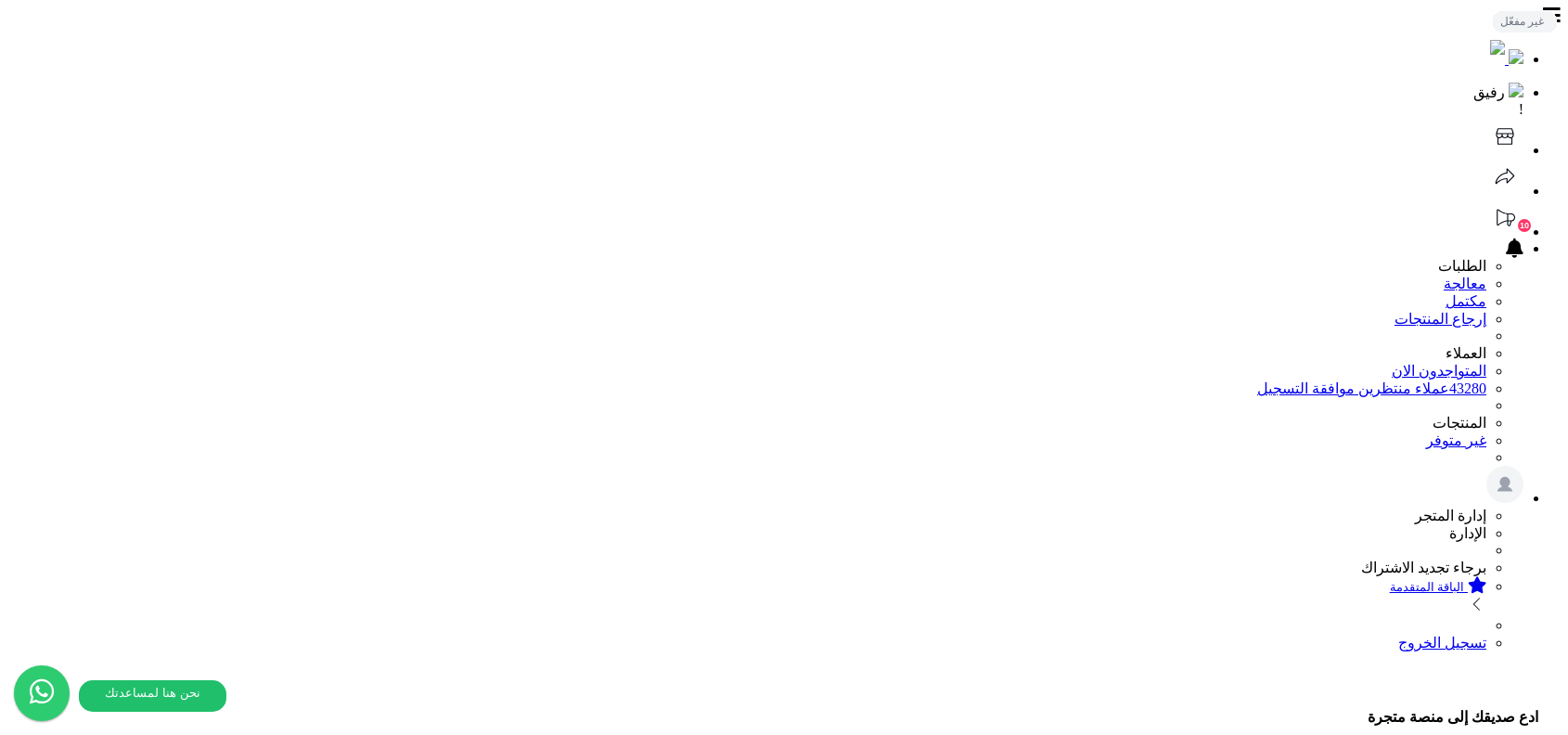
scroll to position [47, 0]
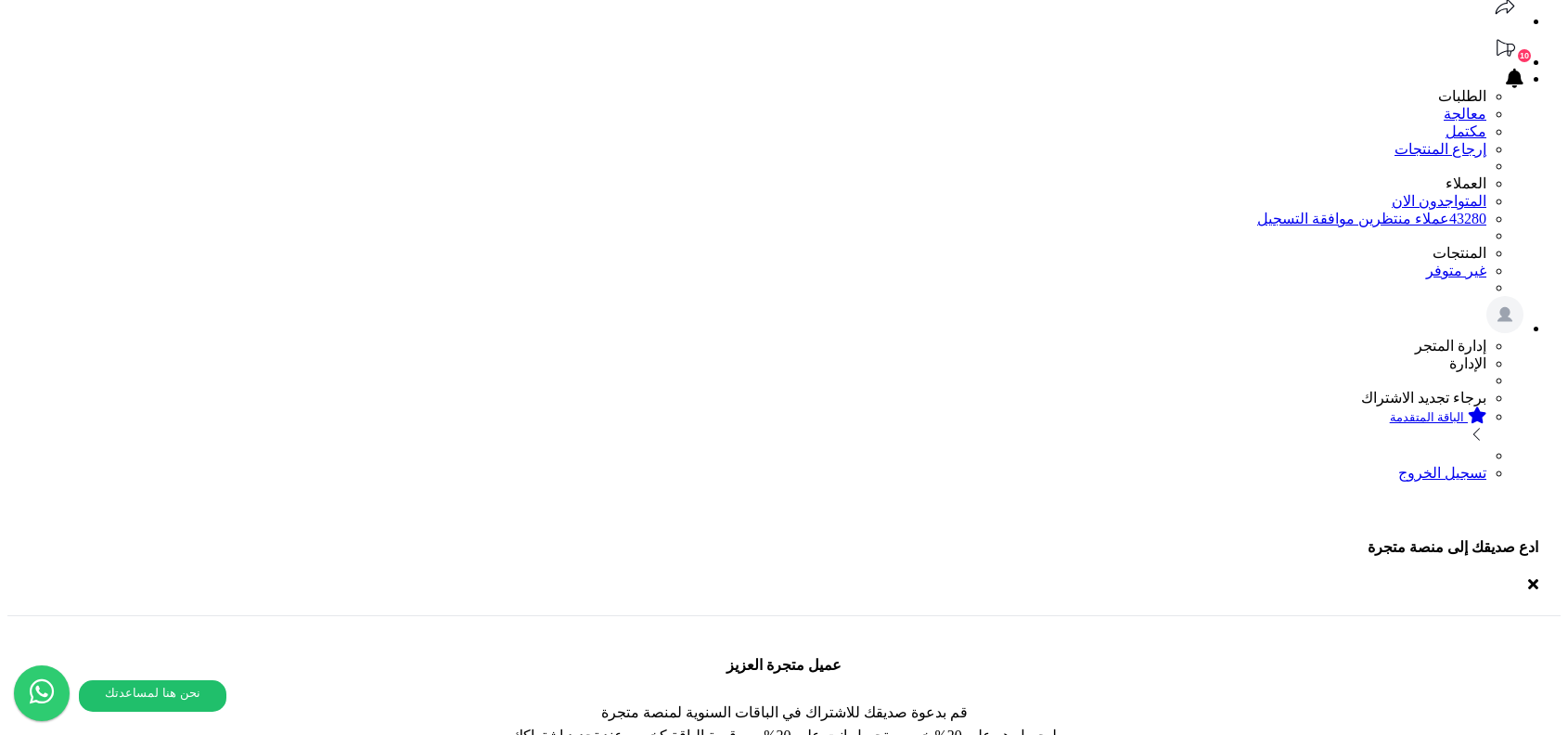
scroll to position [182, 0]
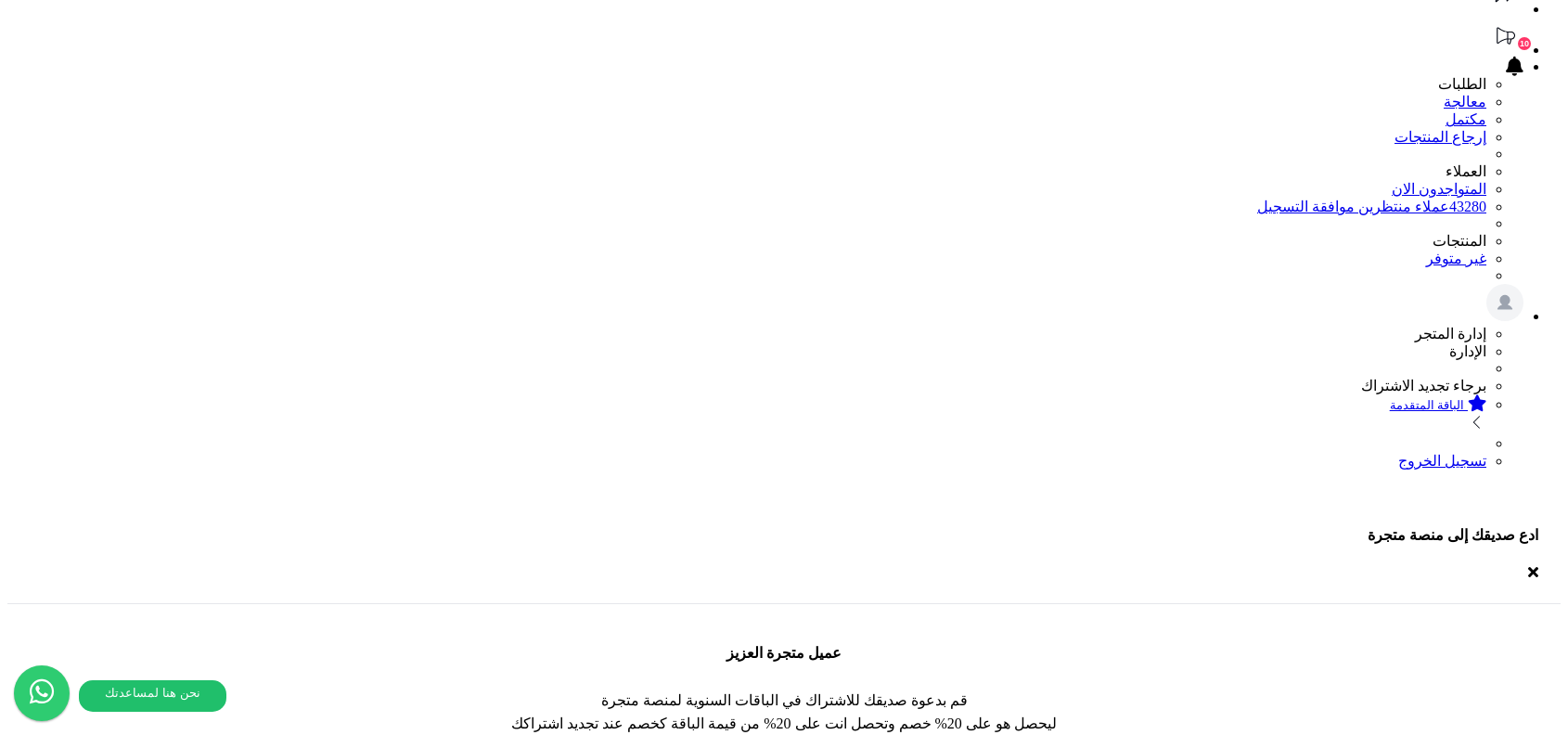
drag, startPoint x: 924, startPoint y: 321, endPoint x: 1023, endPoint y: 319, distance: 99.0
